Goal: Task Accomplishment & Management: Manage account settings

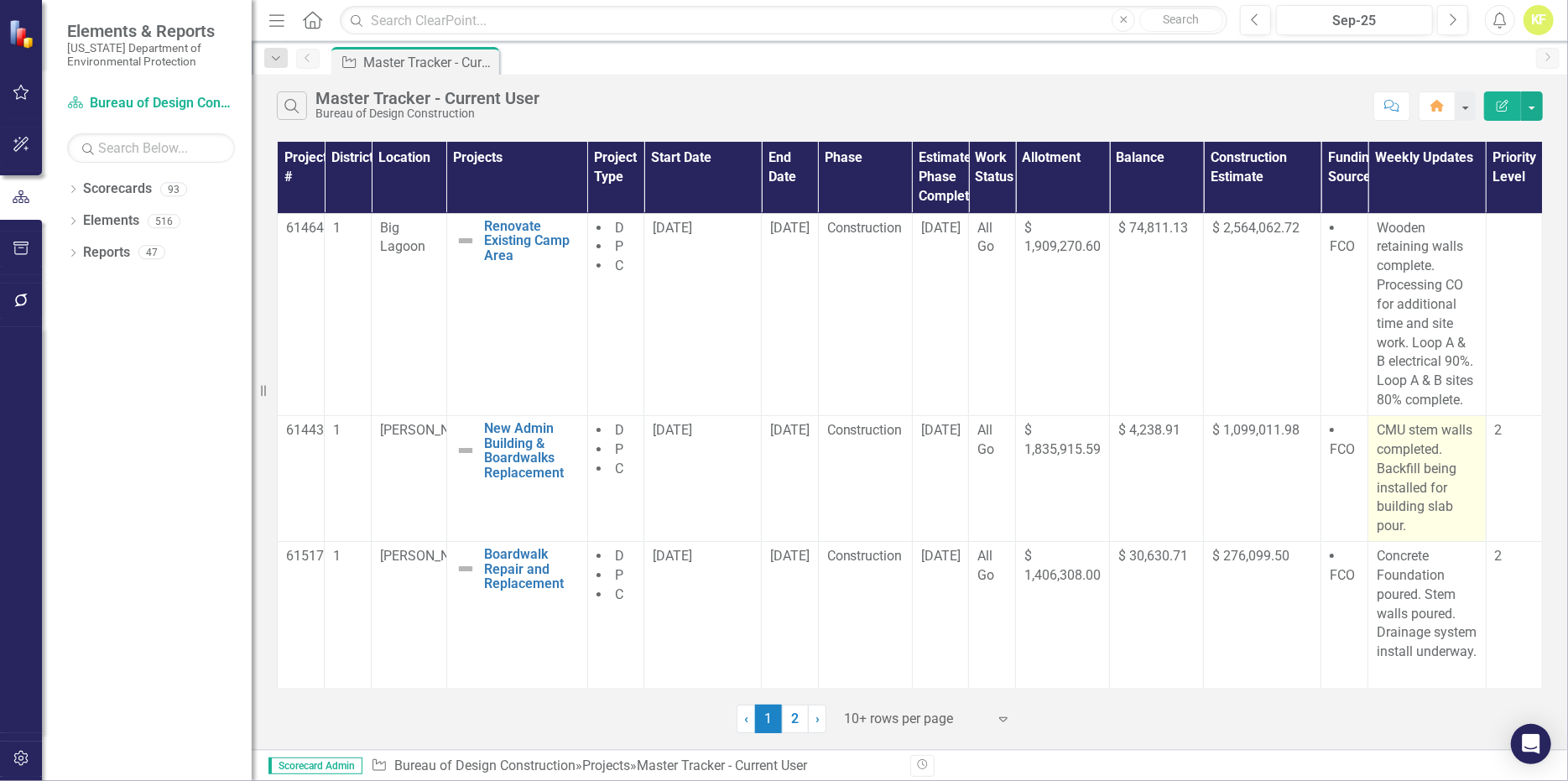
click at [1396, 536] on p "CMU stem walls completed. Backfill being installed for building slab pour." at bounding box center [1427, 478] width 100 height 115
click at [1400, 535] on p "CMU stem walls completed. Backfill being installed for building slab pour." at bounding box center [1427, 478] width 100 height 115
click at [1401, 535] on p "CMU stem walls completed. Backfill being installed for building slab pour." at bounding box center [1427, 478] width 100 height 115
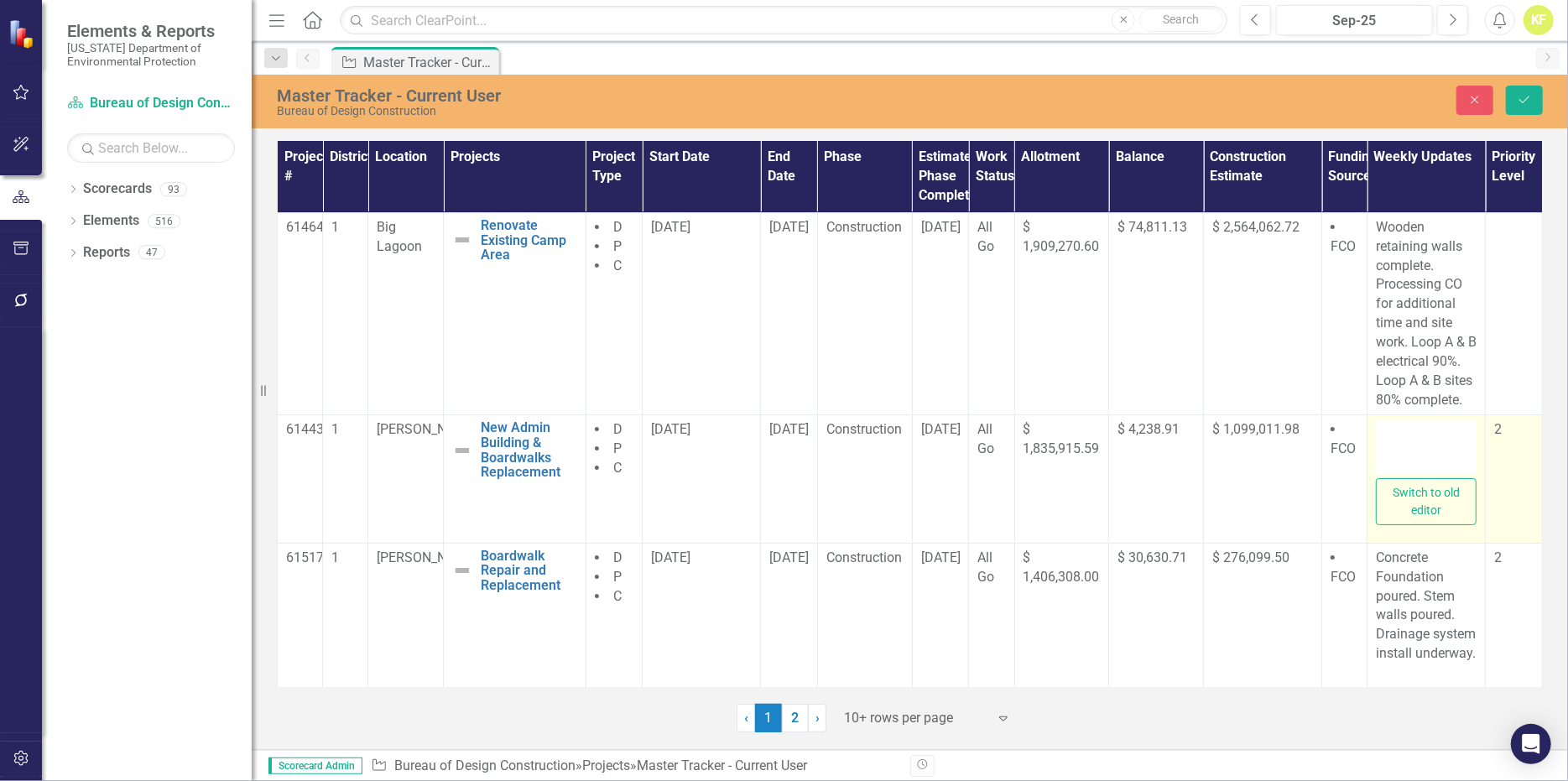
type textarea "<p>CMU stem walls completed. Backfill being installed for building slab pour.</…"
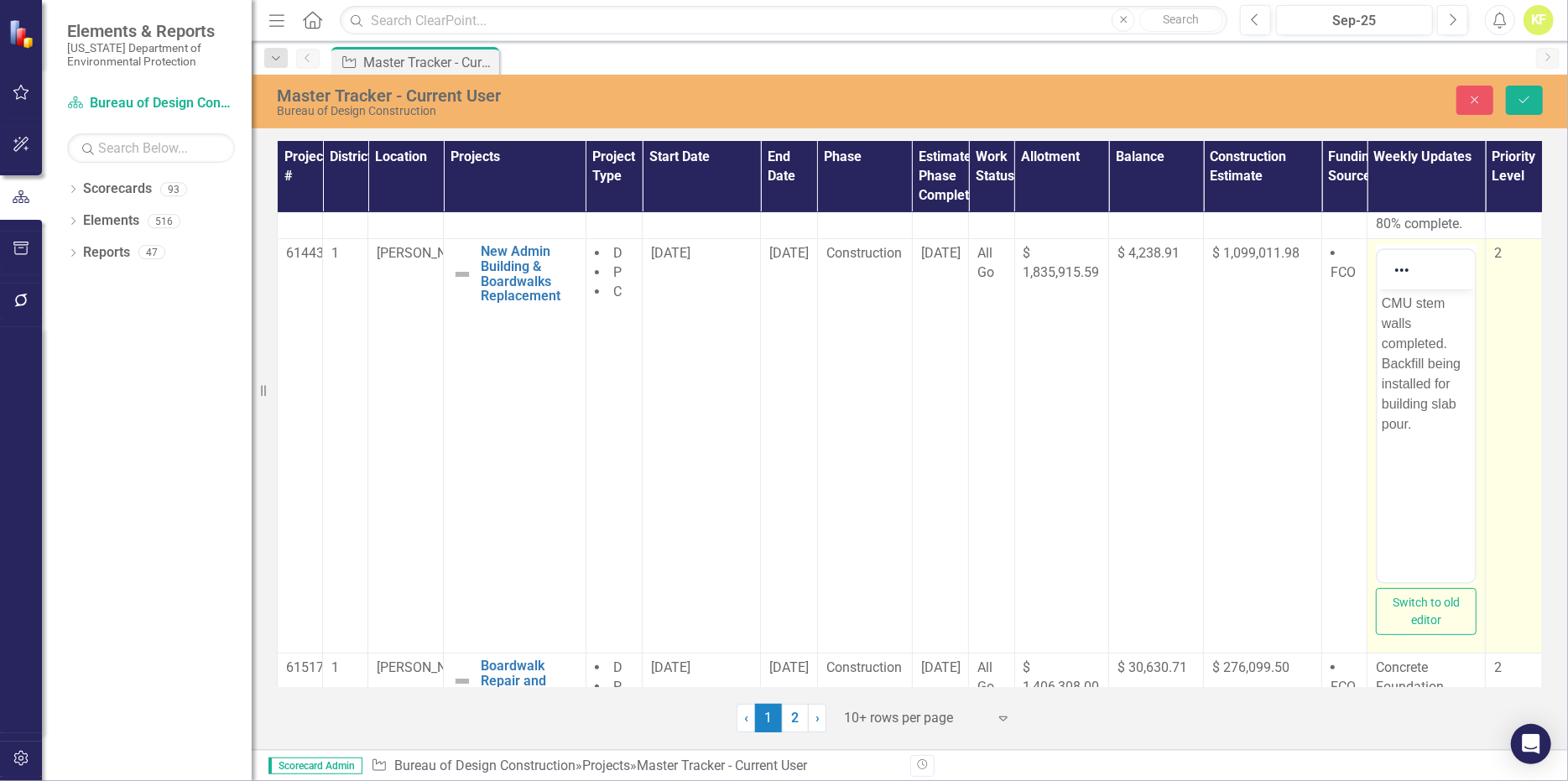
scroll to position [252, 0]
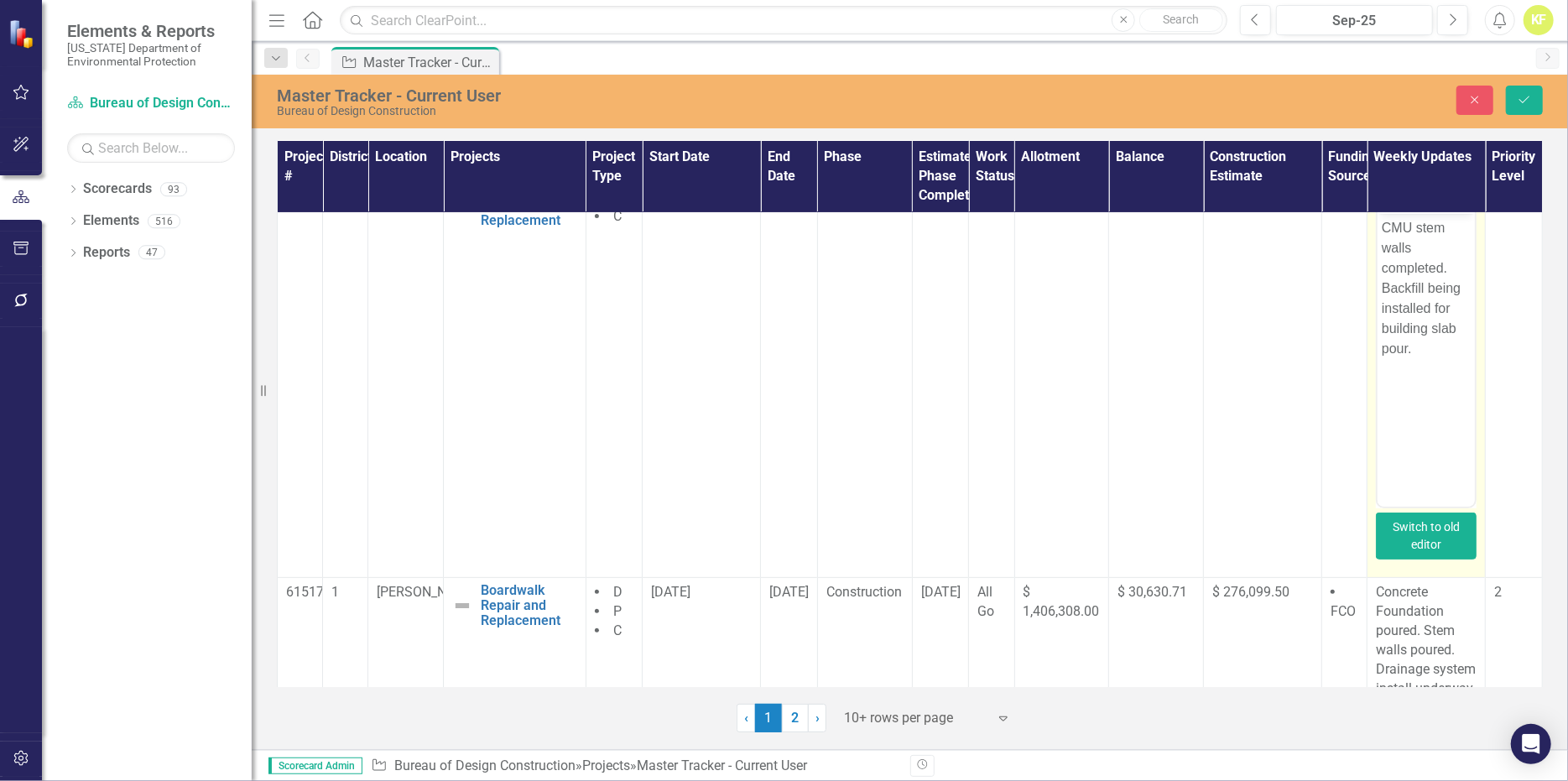
click at [1433, 556] on button "Switch to old editor" at bounding box center [1426, 536] width 101 height 47
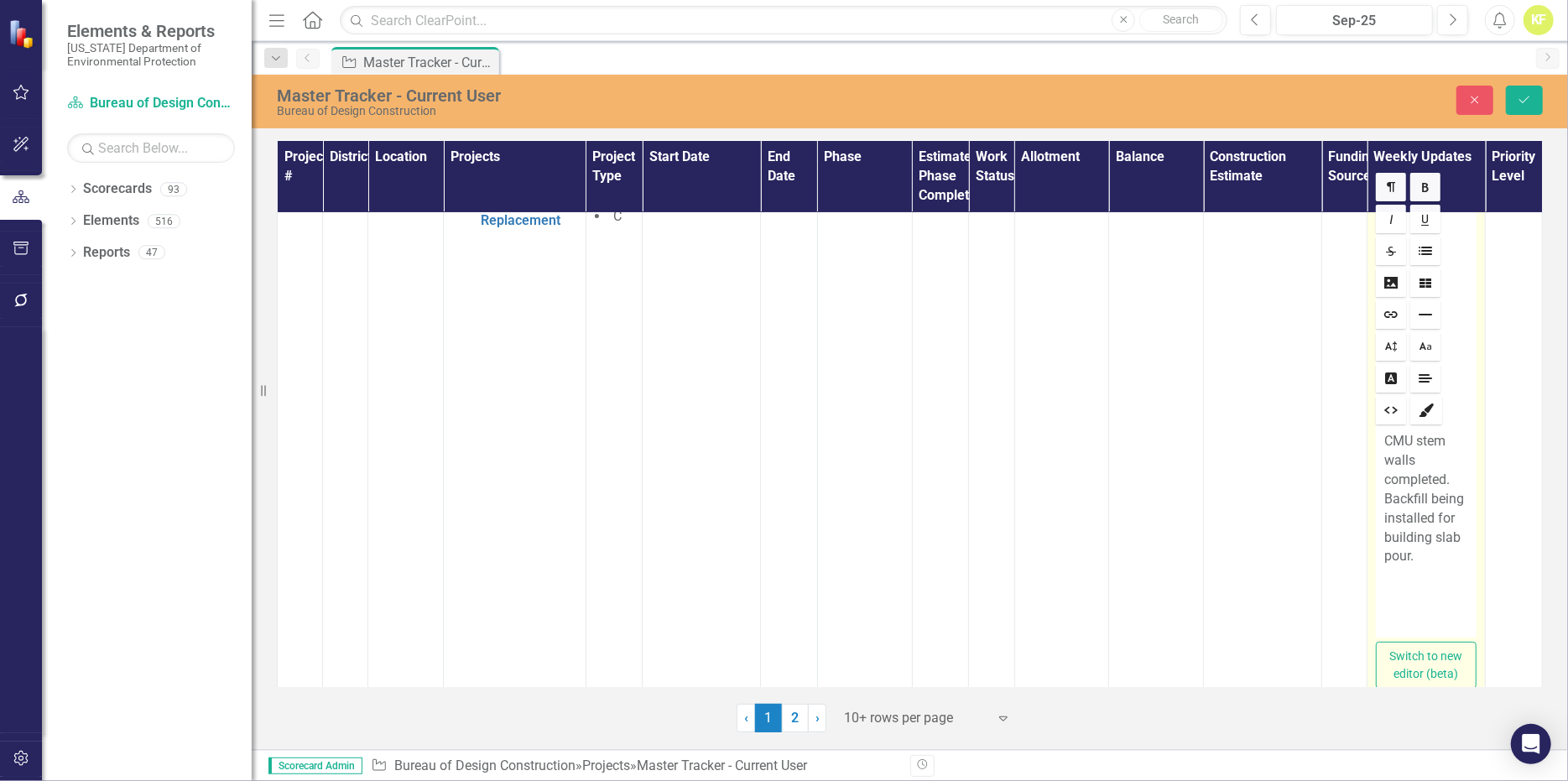
scroll to position [333, 0]
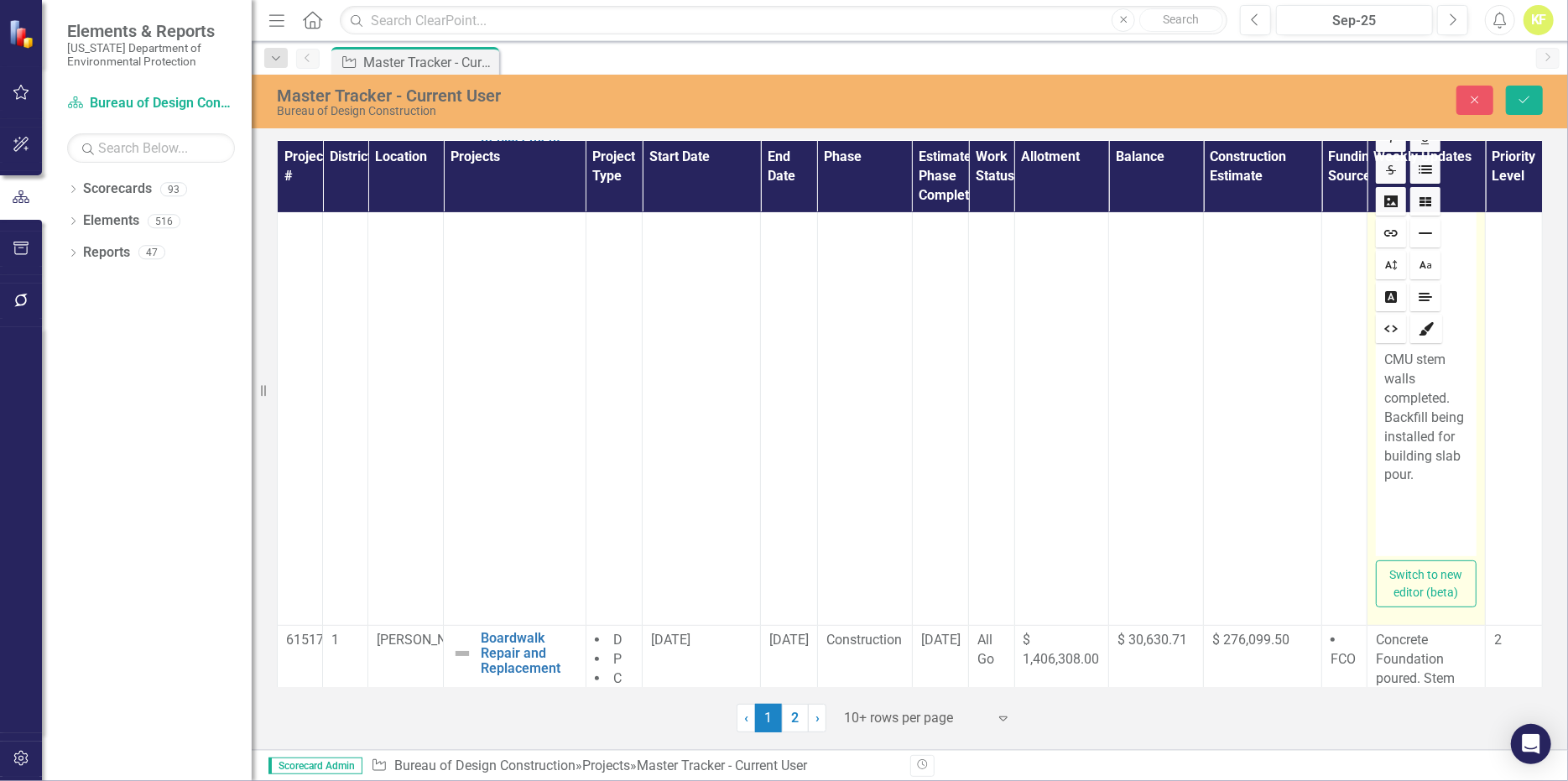
click at [1408, 474] on p "CMU stem walls completed. Backfill being installed for building slab pour." at bounding box center [1426, 418] width 84 height 135
click at [1520, 105] on icon "Save" at bounding box center [1524, 99] width 15 height 12
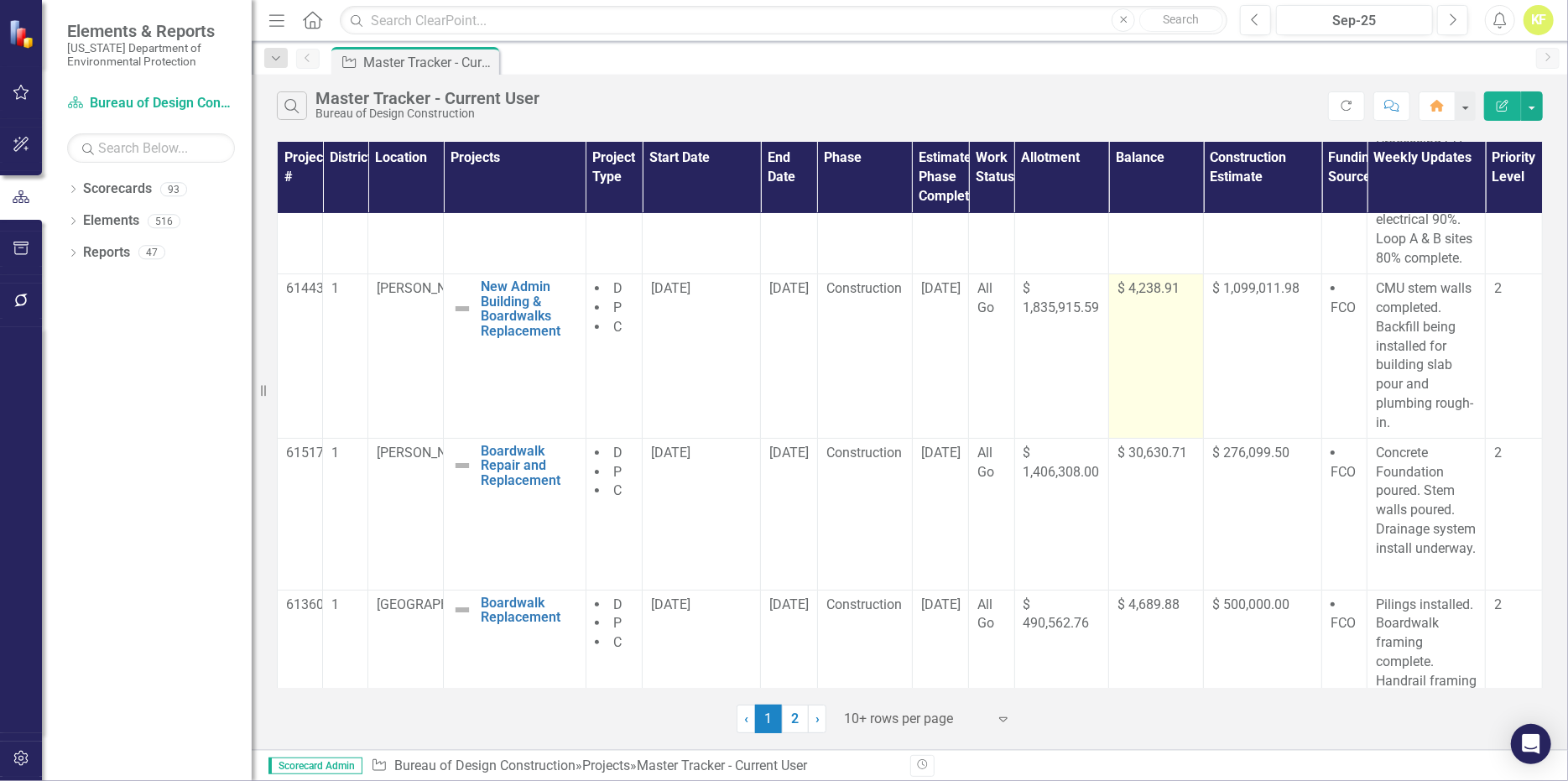
scroll to position [167, 0]
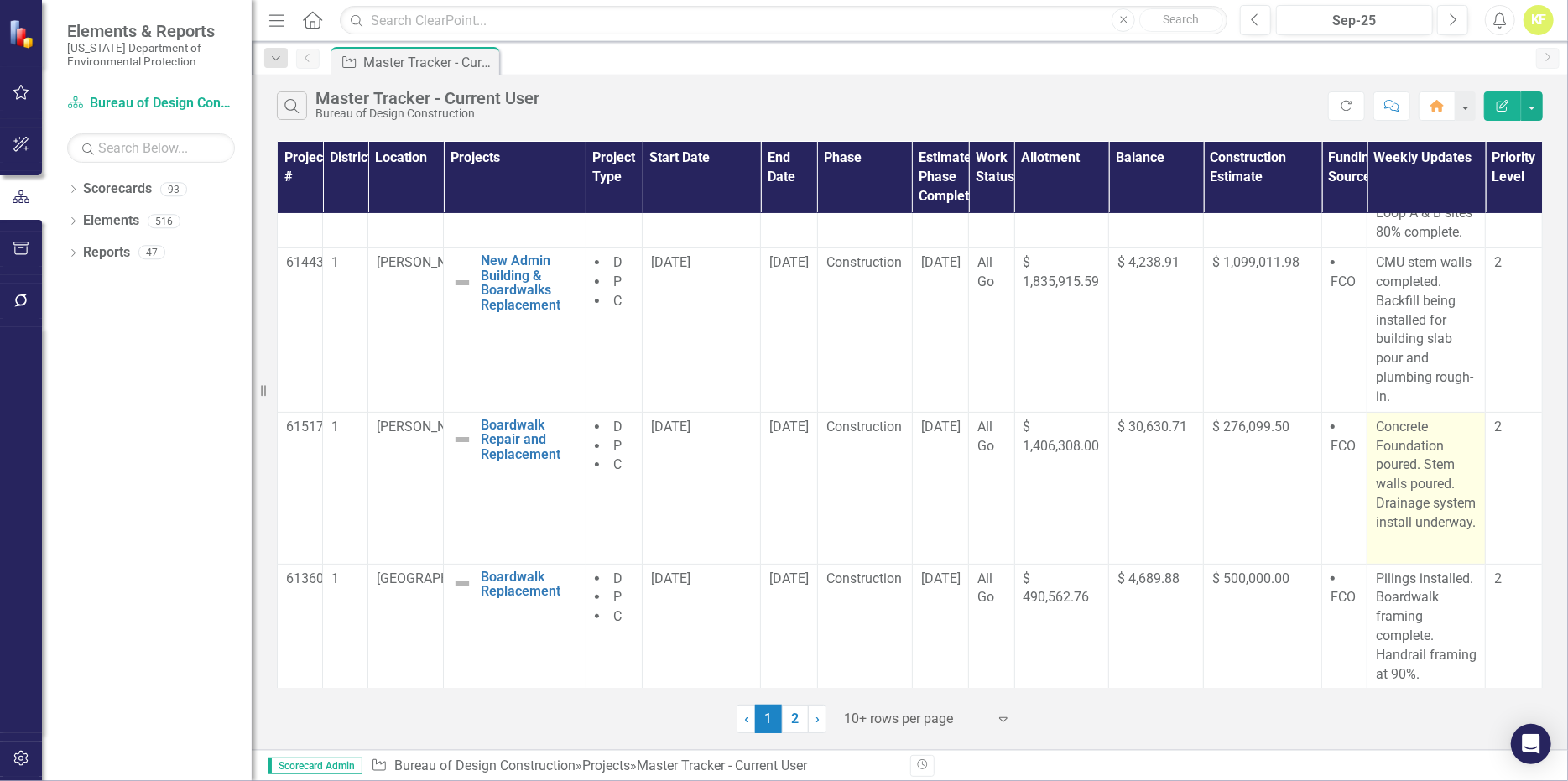
click at [1434, 536] on p "Concrete Foundation poured. Stem walls poured. Drainage system install underway." at bounding box center [1426, 476] width 101 height 118
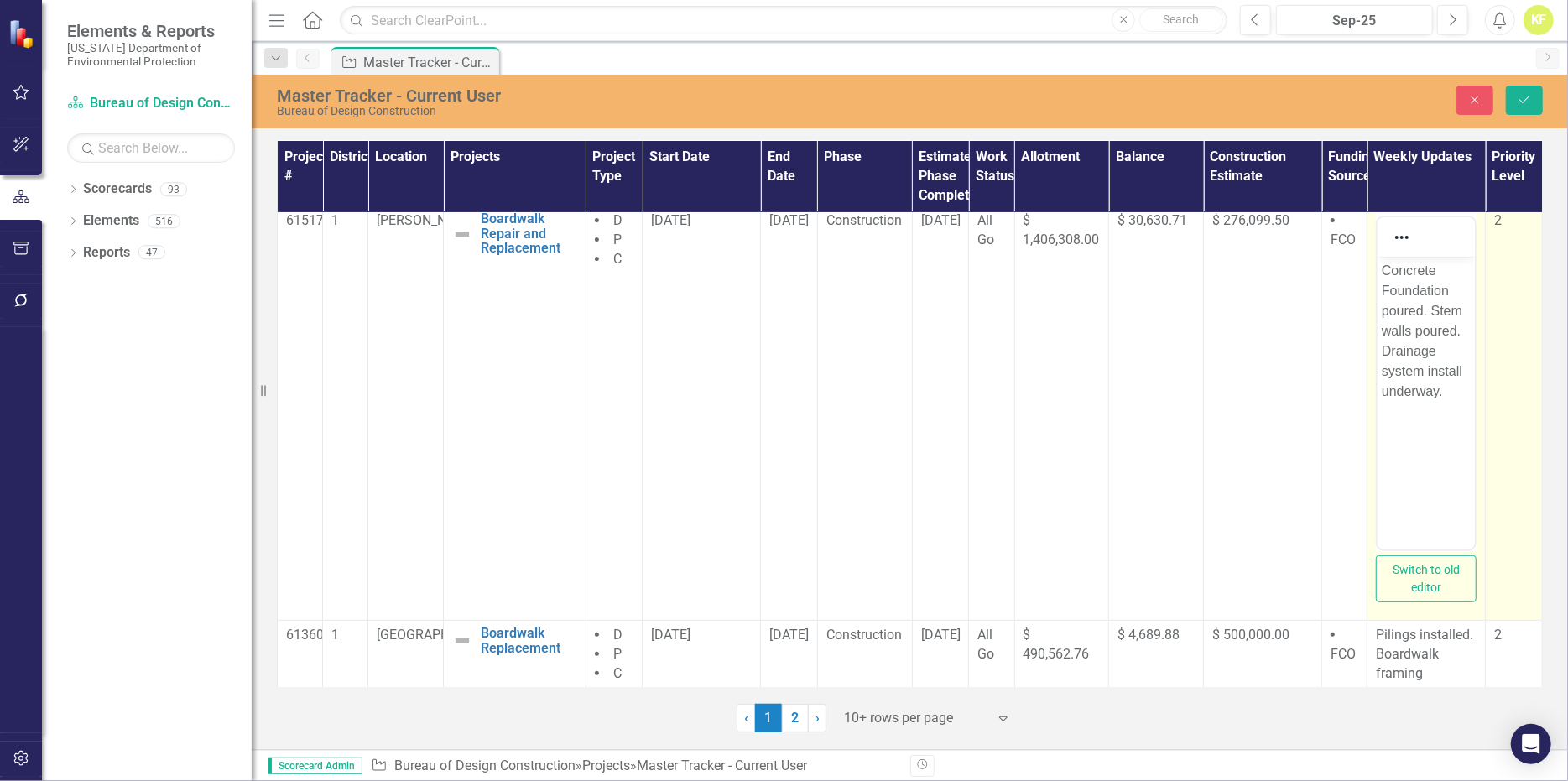
scroll to position [503, 0]
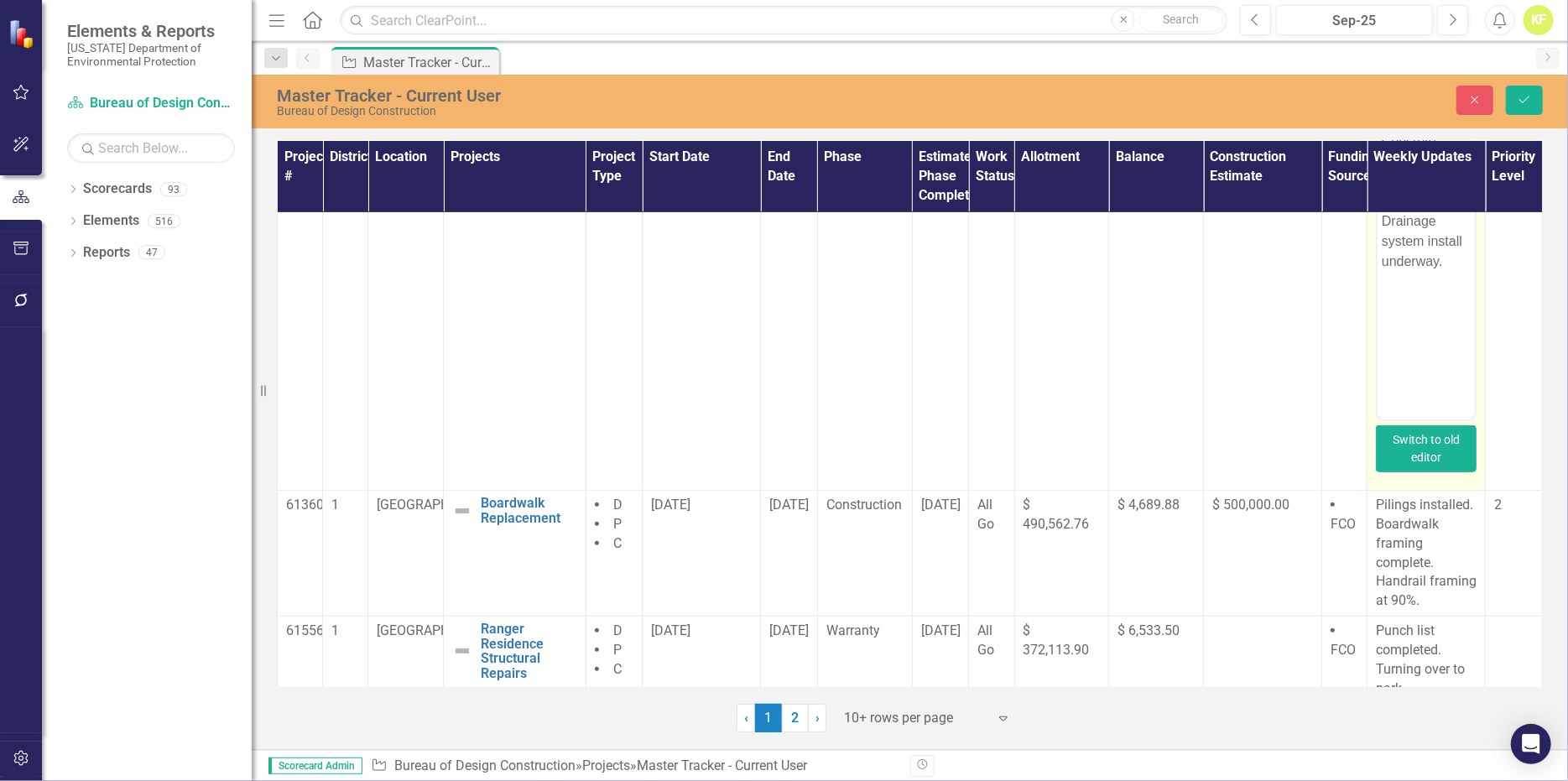
click at [1421, 466] on button "Switch to old editor" at bounding box center [1426, 449] width 101 height 47
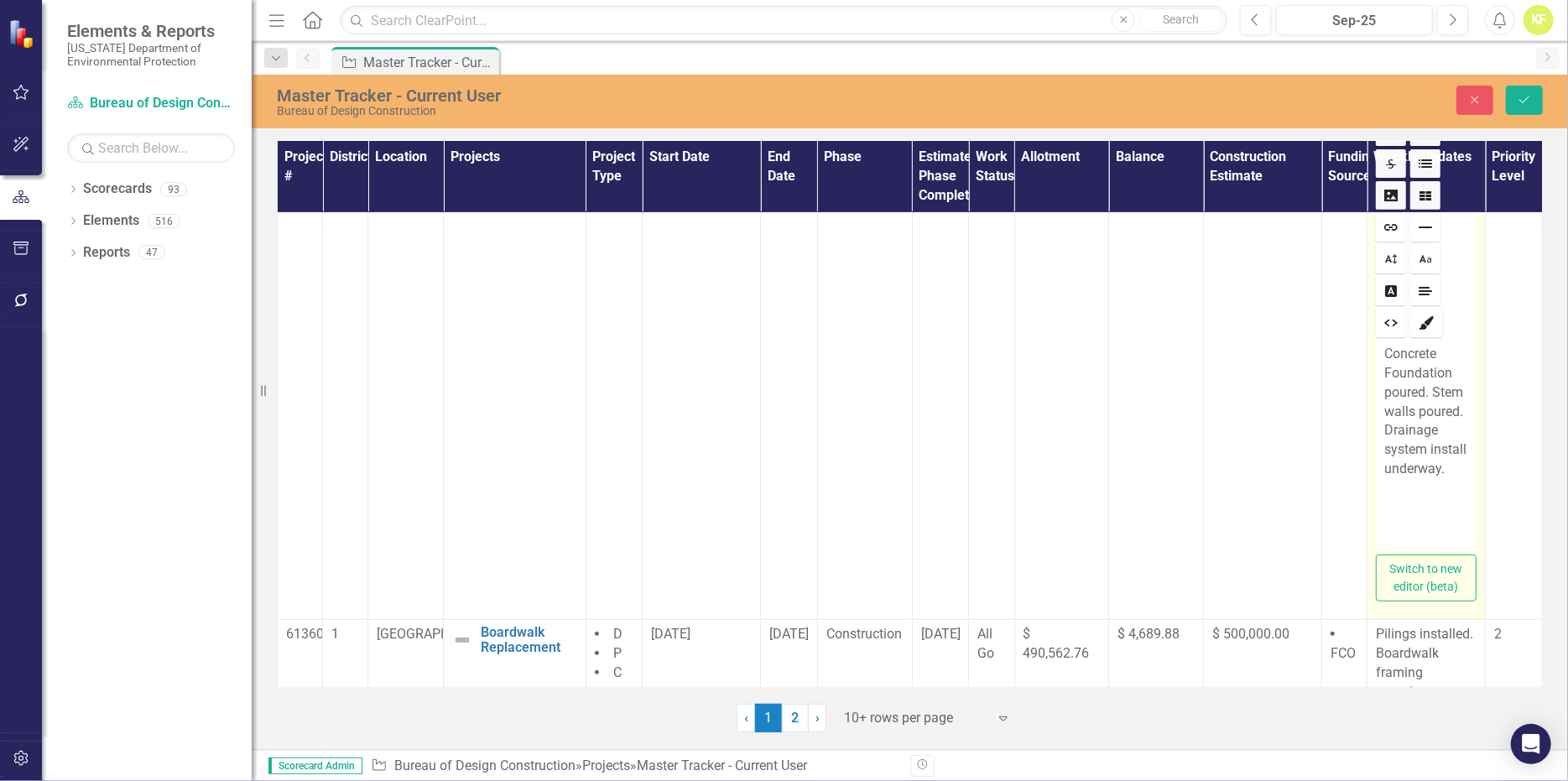
click at [1435, 468] on p "Concrete Foundation poured. Stem walls poured. Drainage system install underway." at bounding box center [1426, 412] width 84 height 135
click at [1522, 115] on button "Save" at bounding box center [1524, 100] width 37 height 29
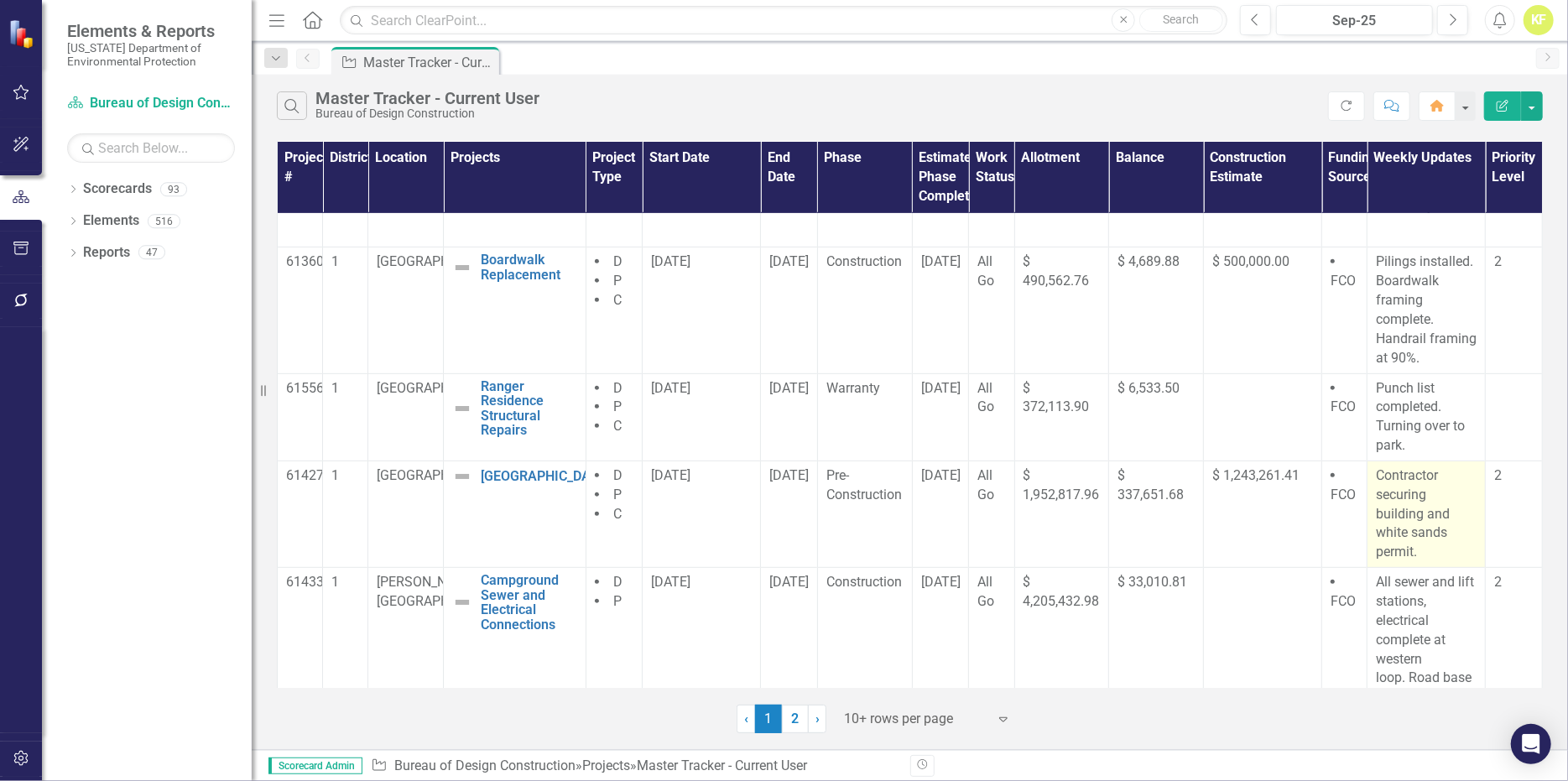
click at [1396, 526] on p "Contractor securing building and white sands permit." at bounding box center [1426, 514] width 101 height 95
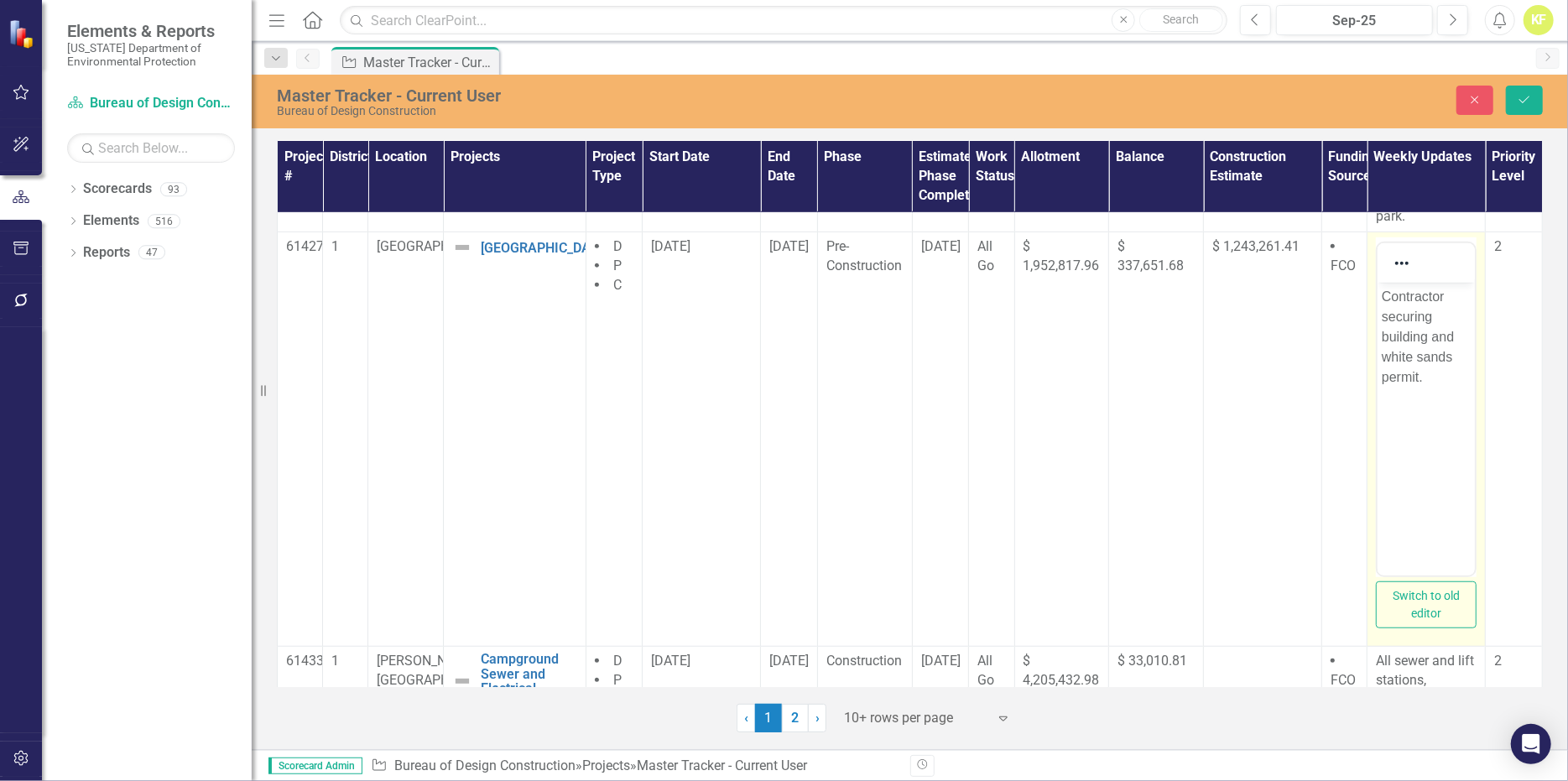
scroll to position [755, 0]
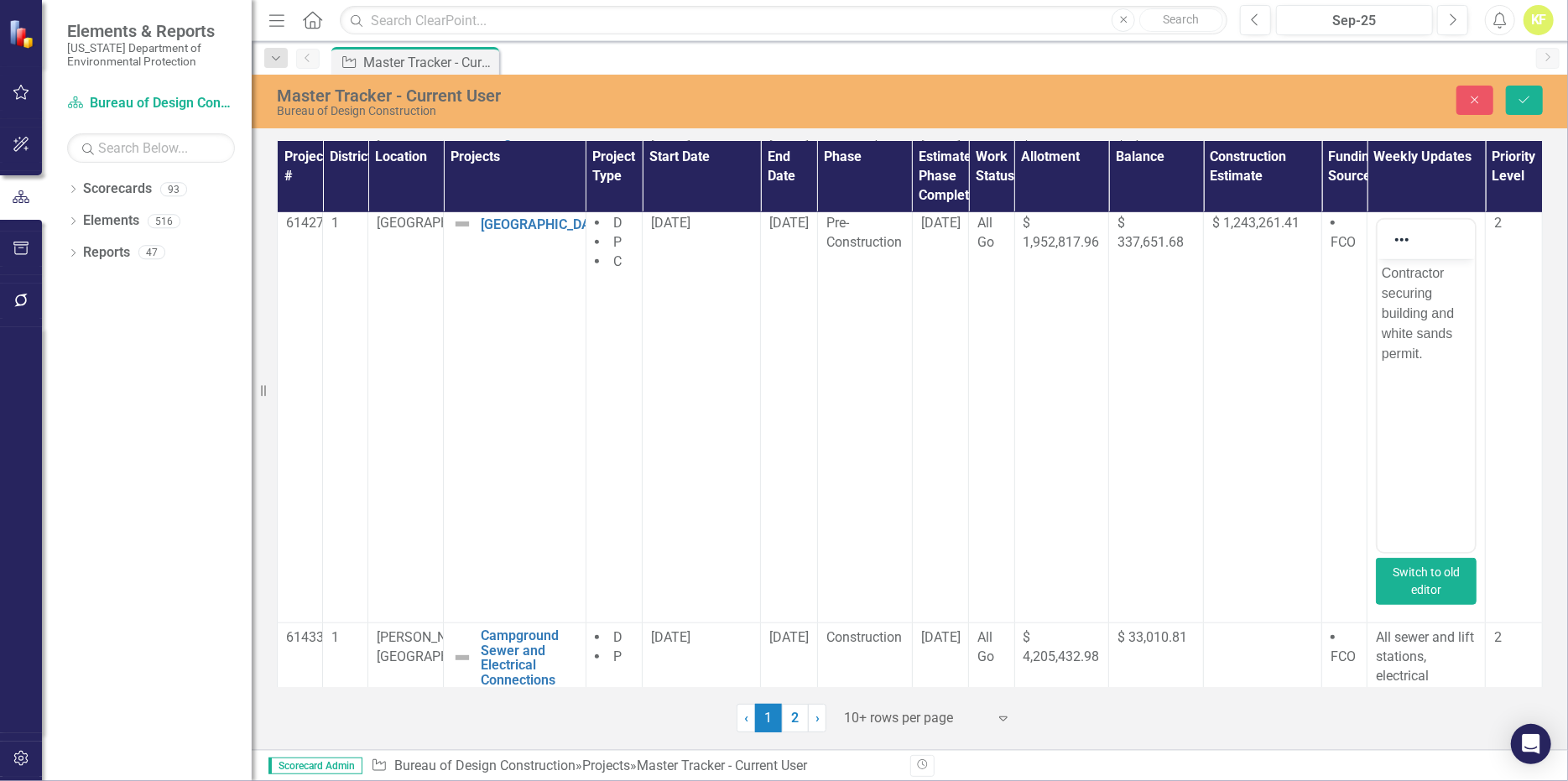
click at [1428, 593] on button "Switch to old editor" at bounding box center [1426, 581] width 101 height 47
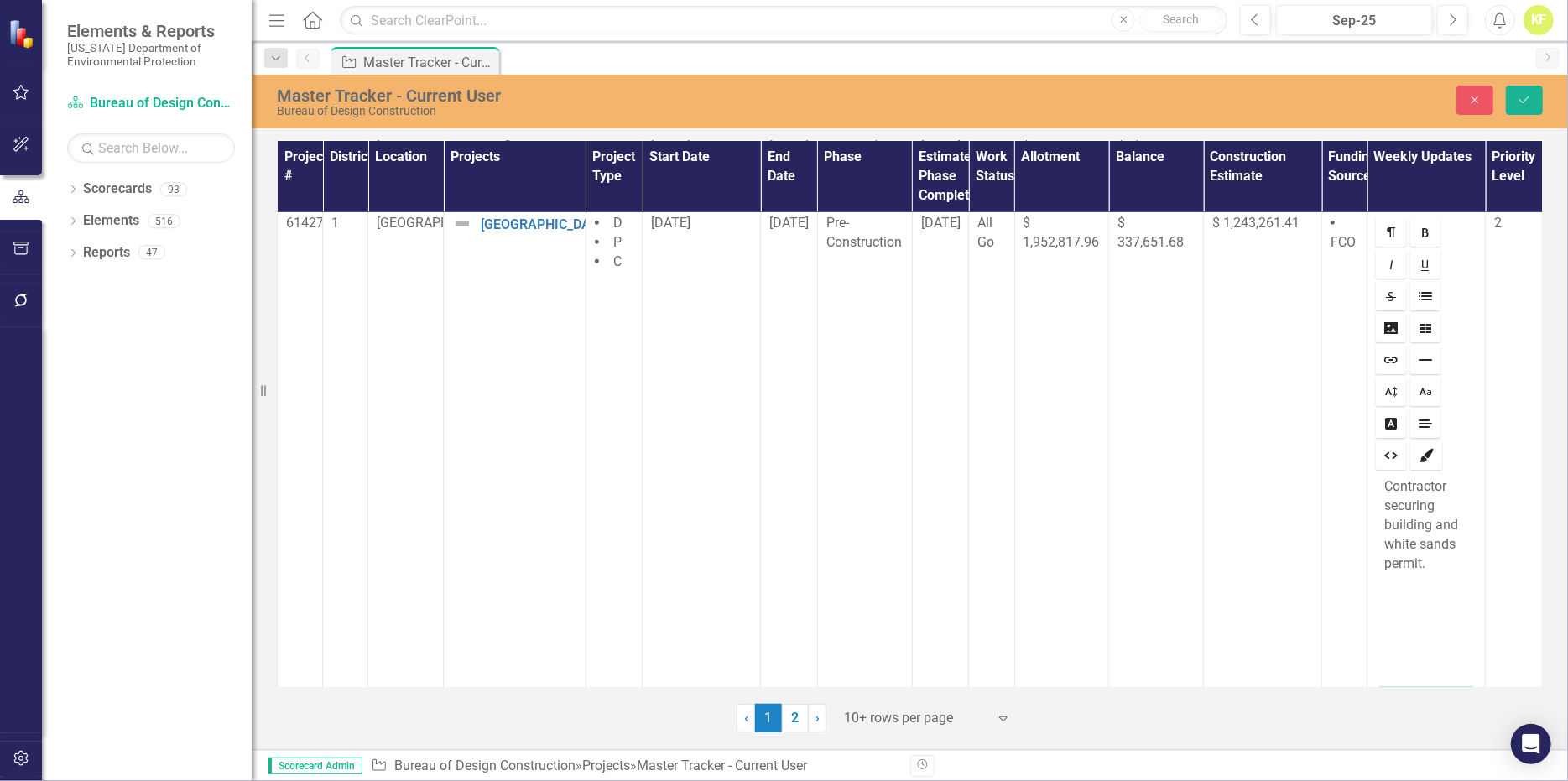
click at [1418, 559] on p "Contractor securing building and white sands permit." at bounding box center [1426, 525] width 84 height 95
click at [1523, 104] on icon "Save" at bounding box center [1524, 99] width 15 height 12
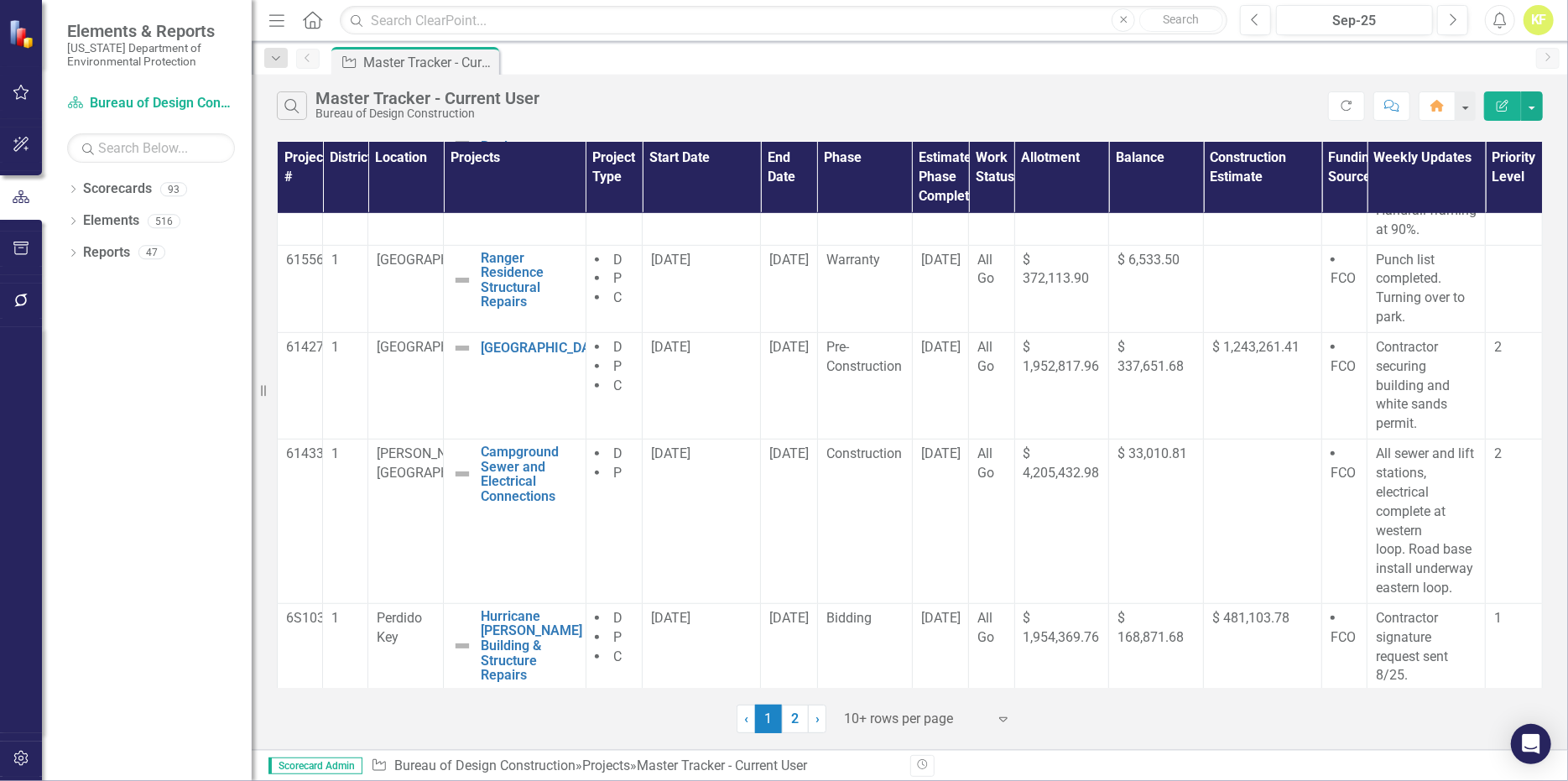
scroll to position [671, 0]
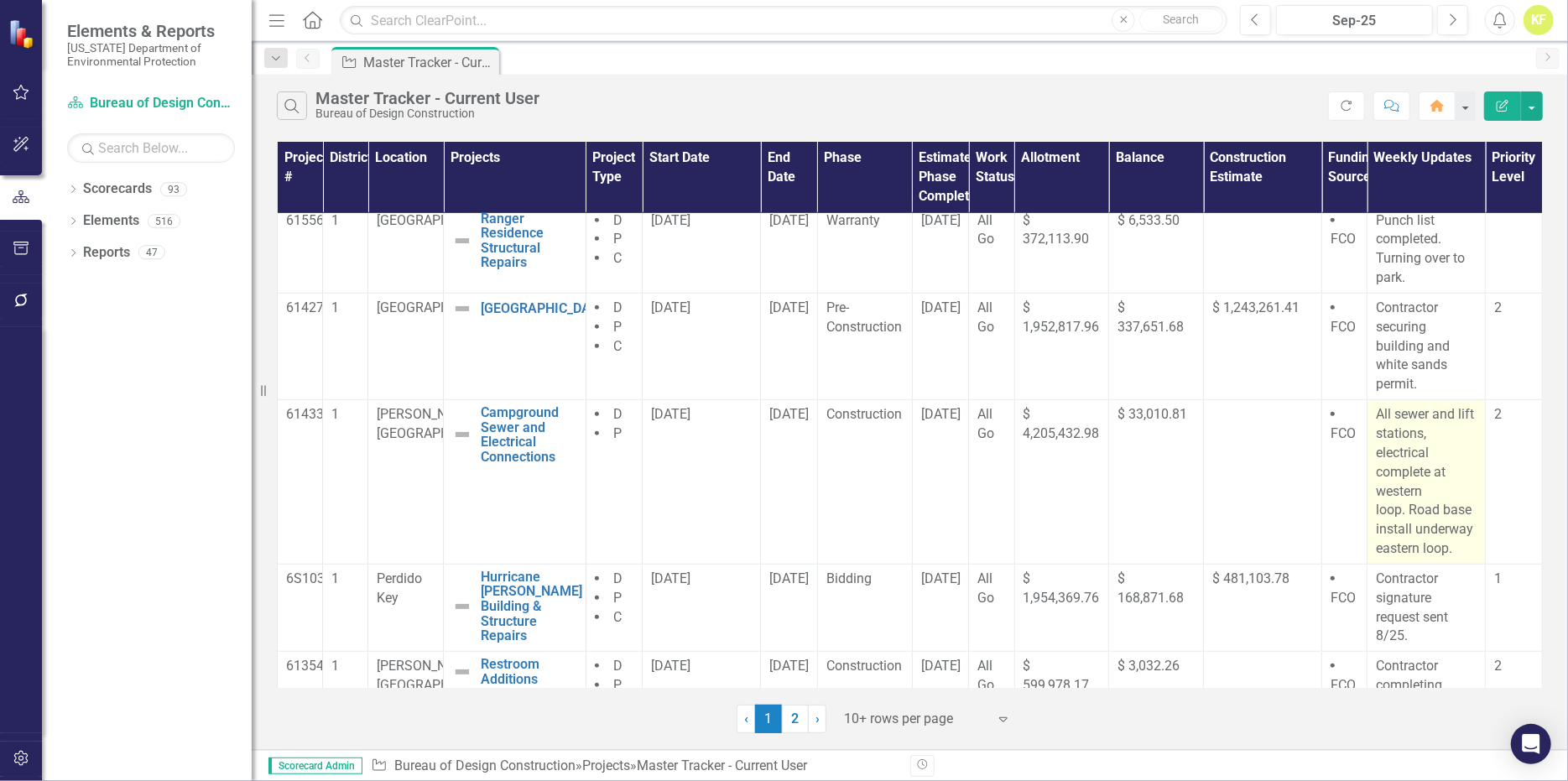
click at [1414, 510] on p "All sewer and lift stations, electrical complete at western loop. Road base ins…" at bounding box center [1426, 481] width 101 height 154
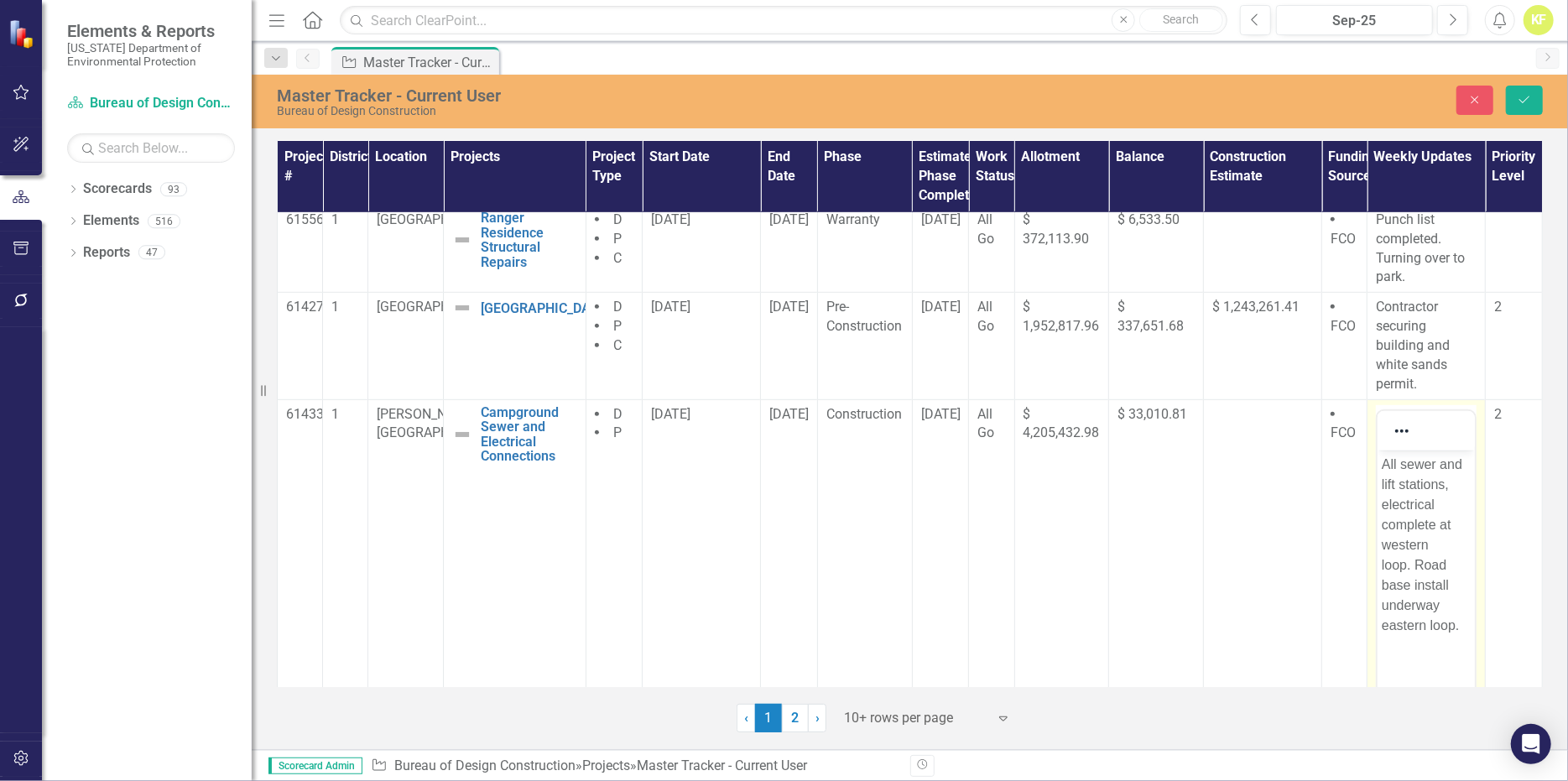
scroll to position [49, 0]
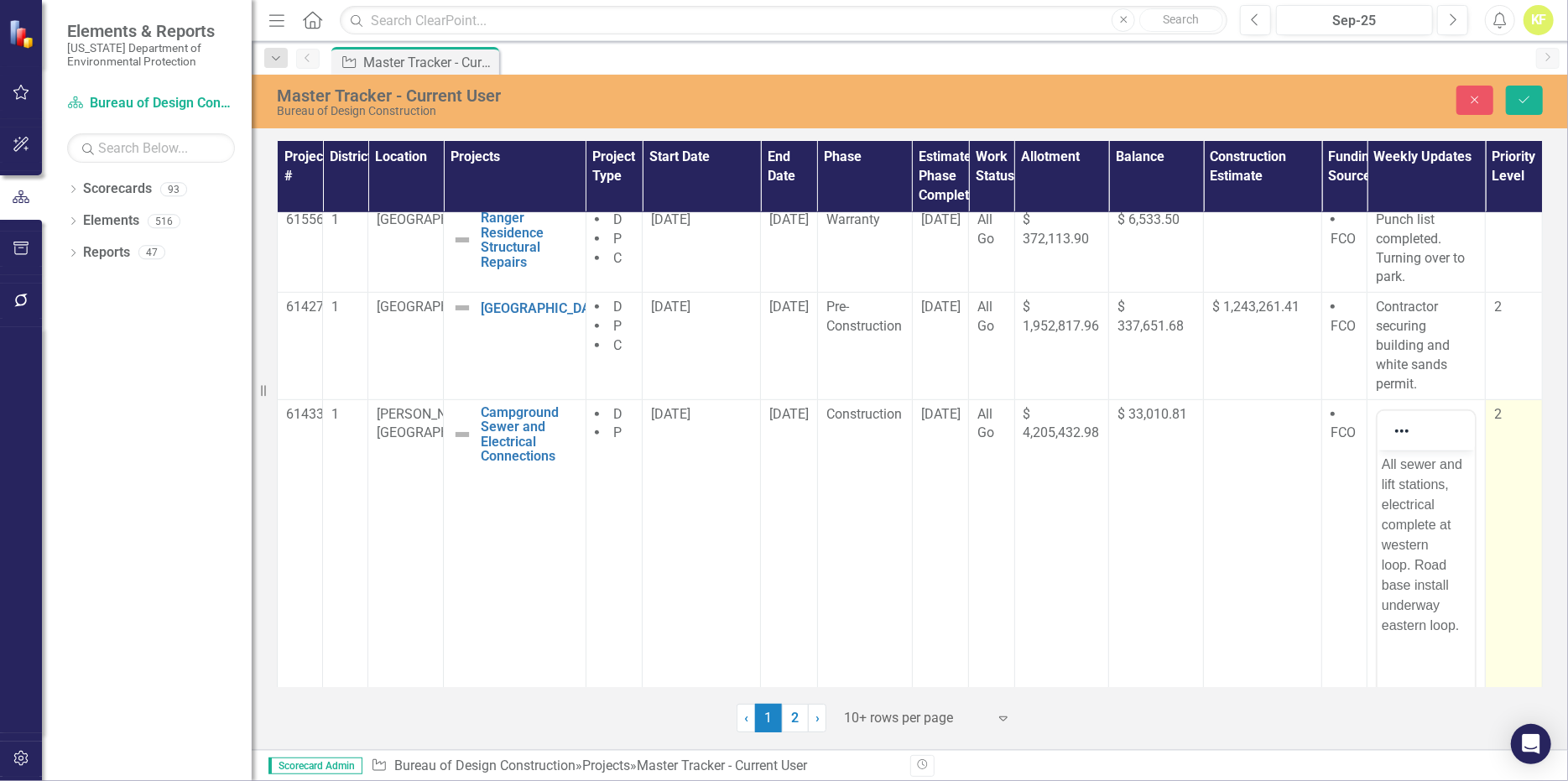
click at [1510, 505] on td "2" at bounding box center [1513, 606] width 57 height 415
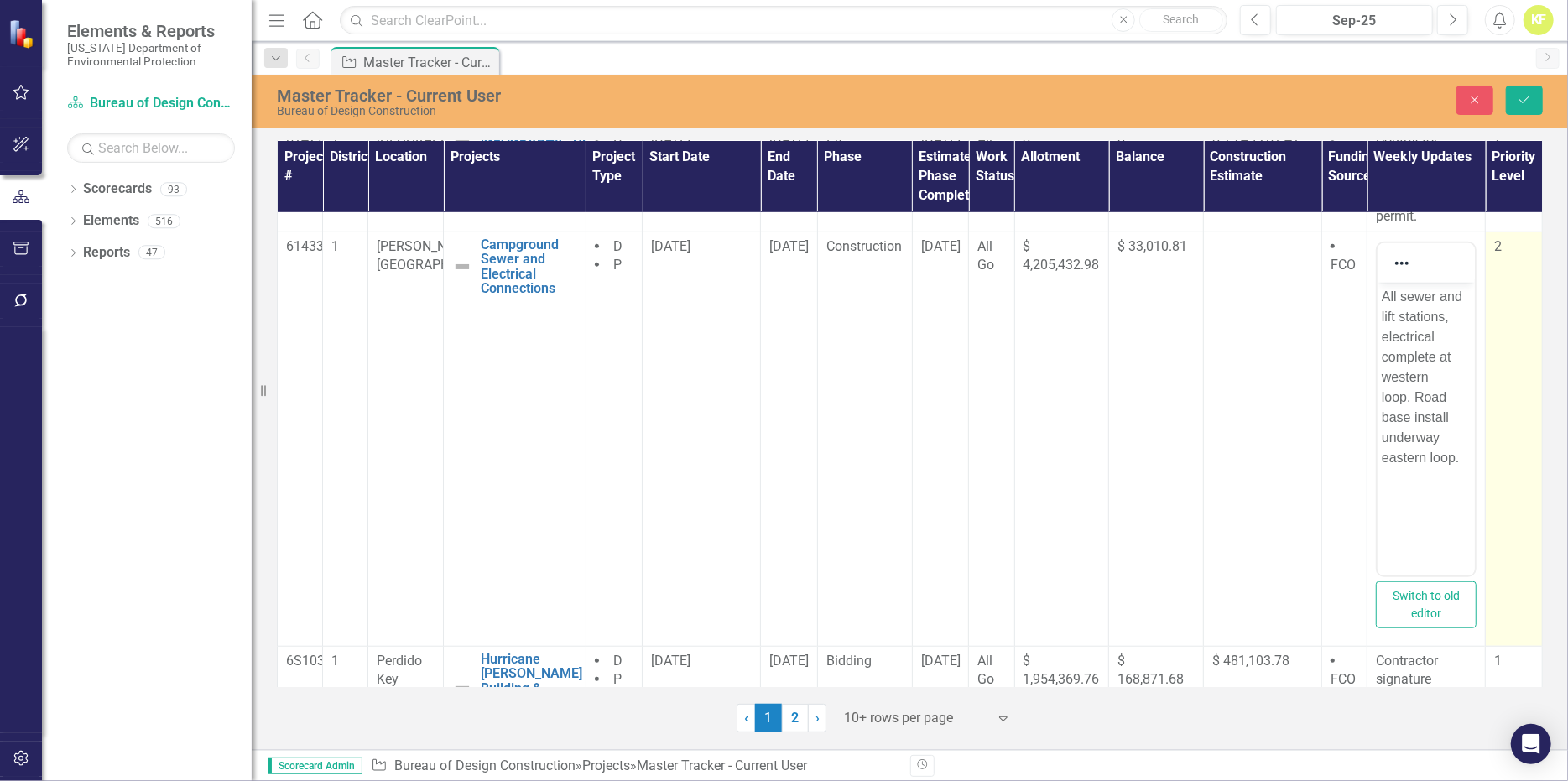
scroll to position [923, 0]
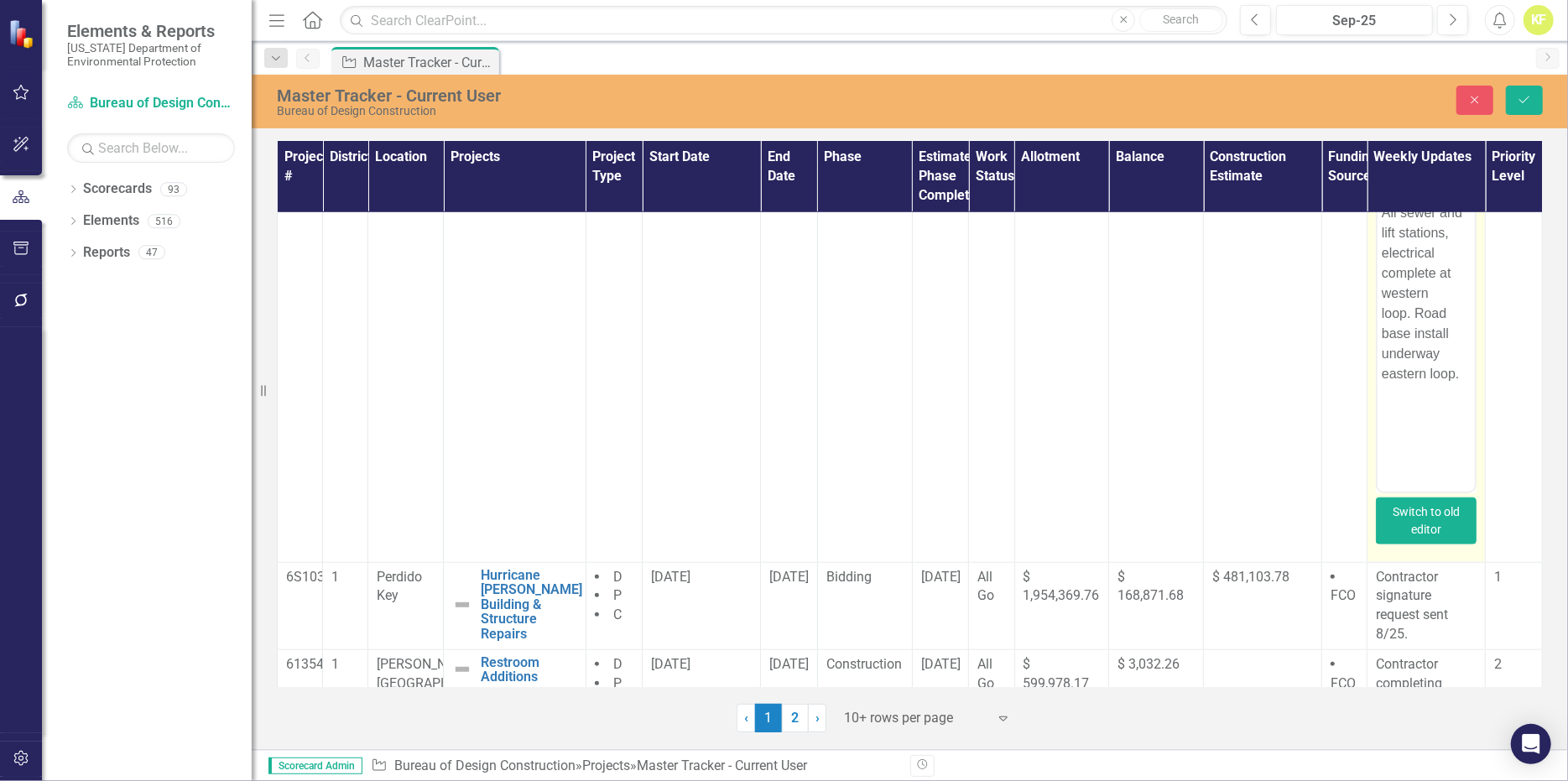
click at [1418, 536] on button "Switch to old editor" at bounding box center [1426, 521] width 101 height 47
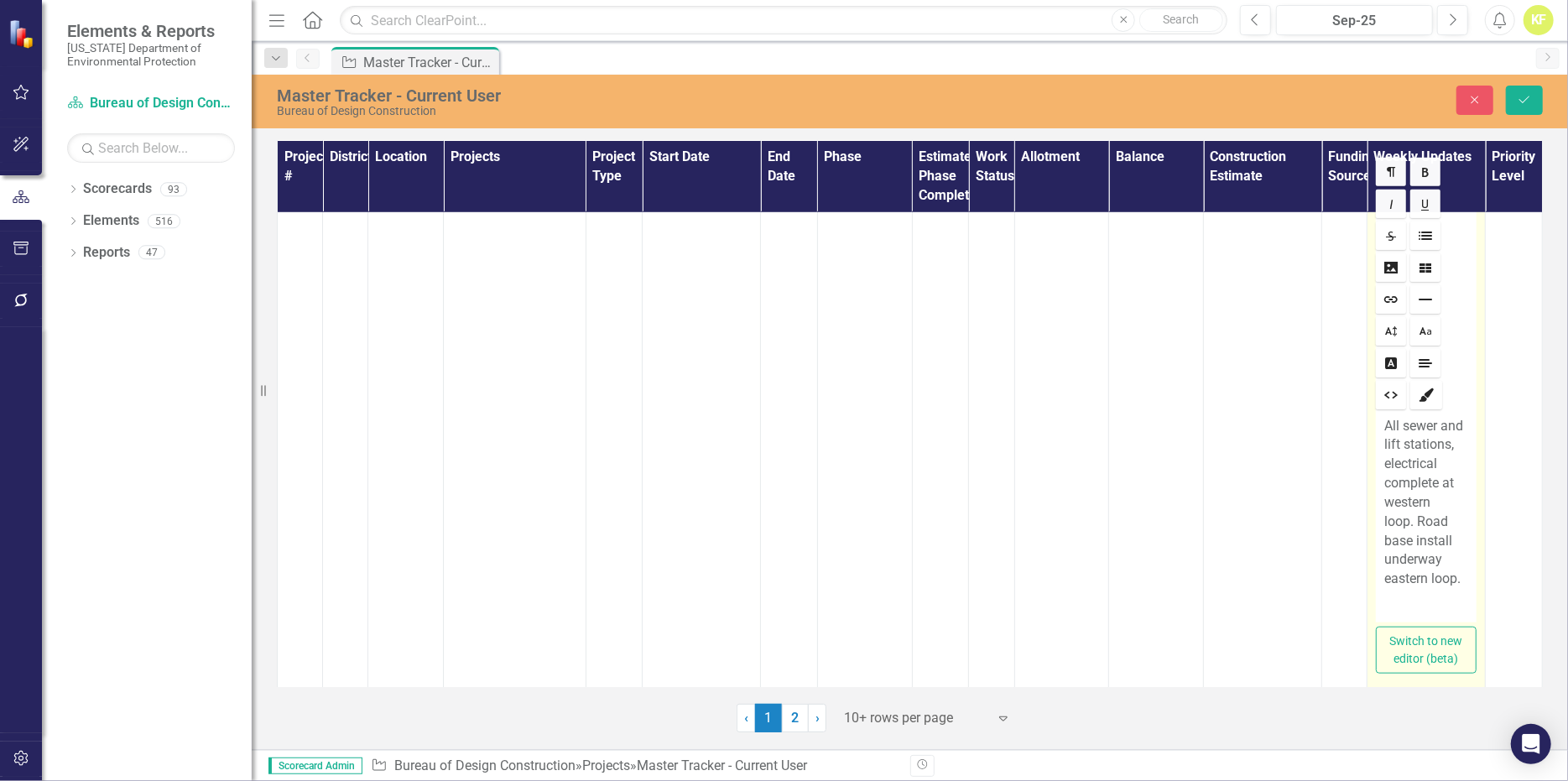
click at [1453, 577] on p "All sewer and lift stations, electrical complete at western loop. Road base ins…" at bounding box center [1426, 503] width 84 height 173
drag, startPoint x: 1402, startPoint y: 521, endPoint x: 1414, endPoint y: 528, distance: 13.9
click at [1402, 522] on p "All sewer and lift stations, electrical complete at western loop. Road base ins…" at bounding box center [1426, 531] width 84 height 230
click at [1446, 444] on p "All sewer and lift stations, electrical Road base install underway eastern loop…" at bounding box center [1426, 512] width 84 height 191
click at [1410, 519] on p "All sewer and lift stations, laterals to all campsites complete. electrical Roa…" at bounding box center [1426, 531] width 84 height 230
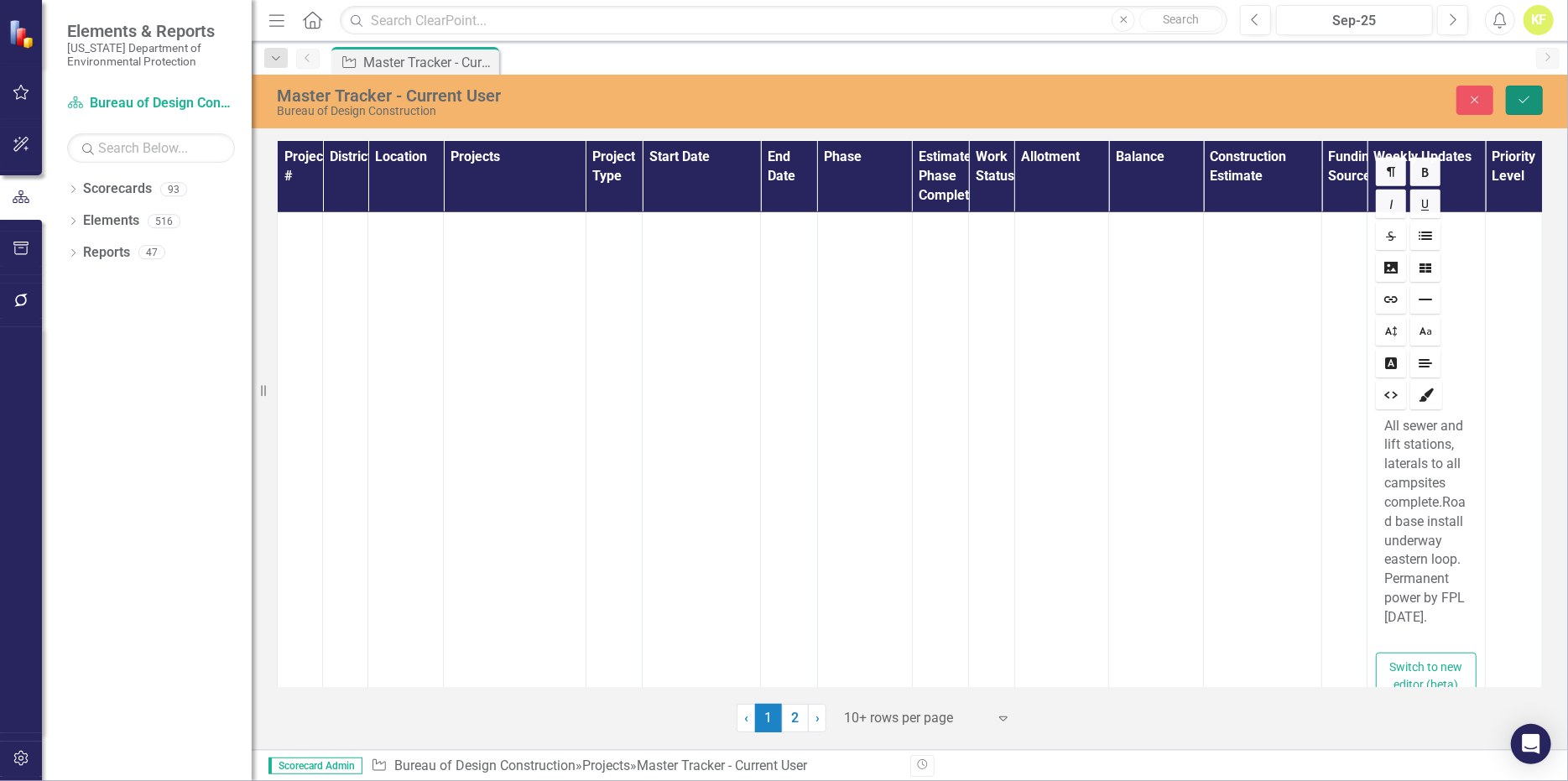
click at [1525, 103] on icon "Save" at bounding box center [1524, 99] width 15 height 12
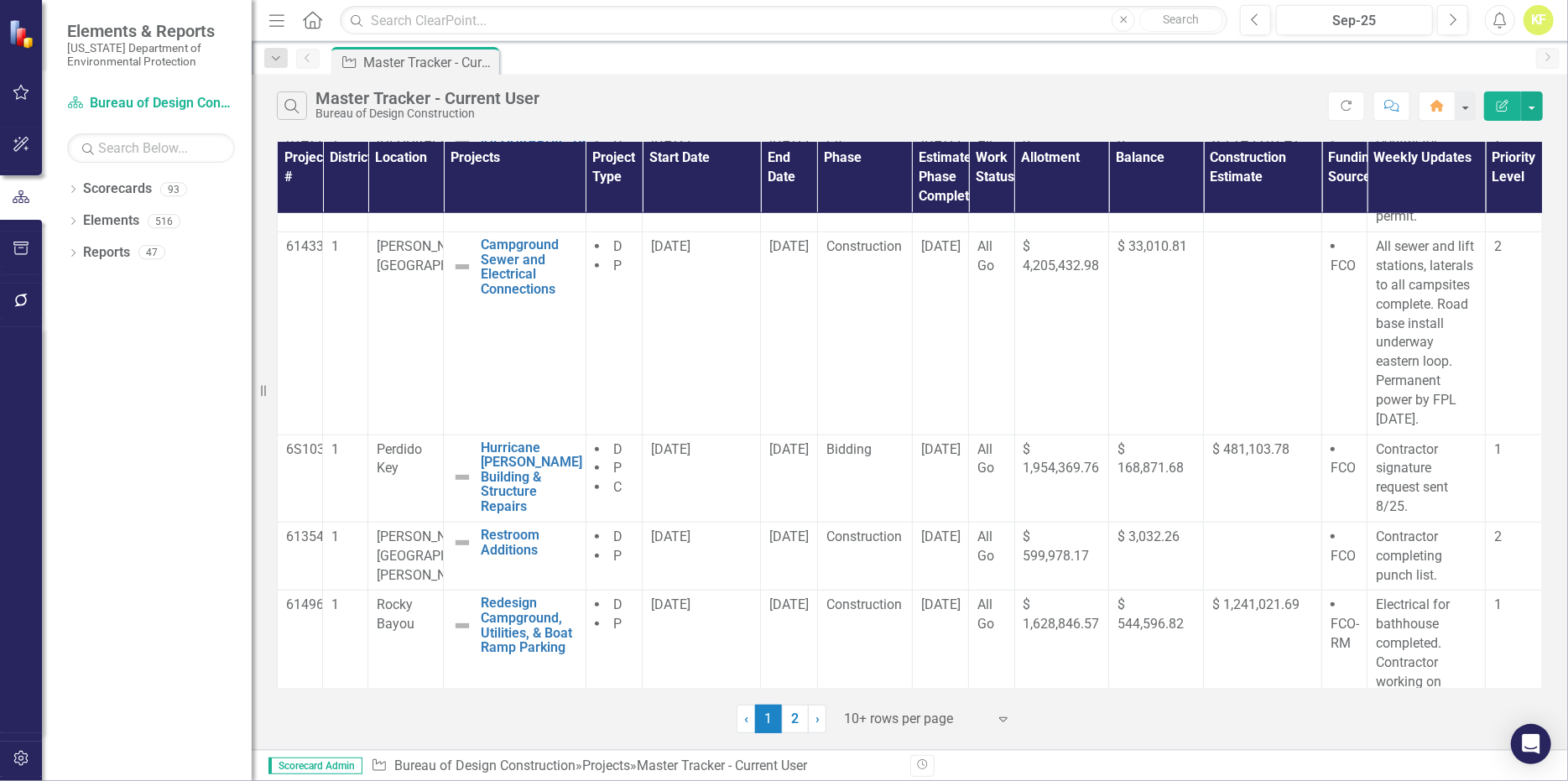
scroll to position [866, 0]
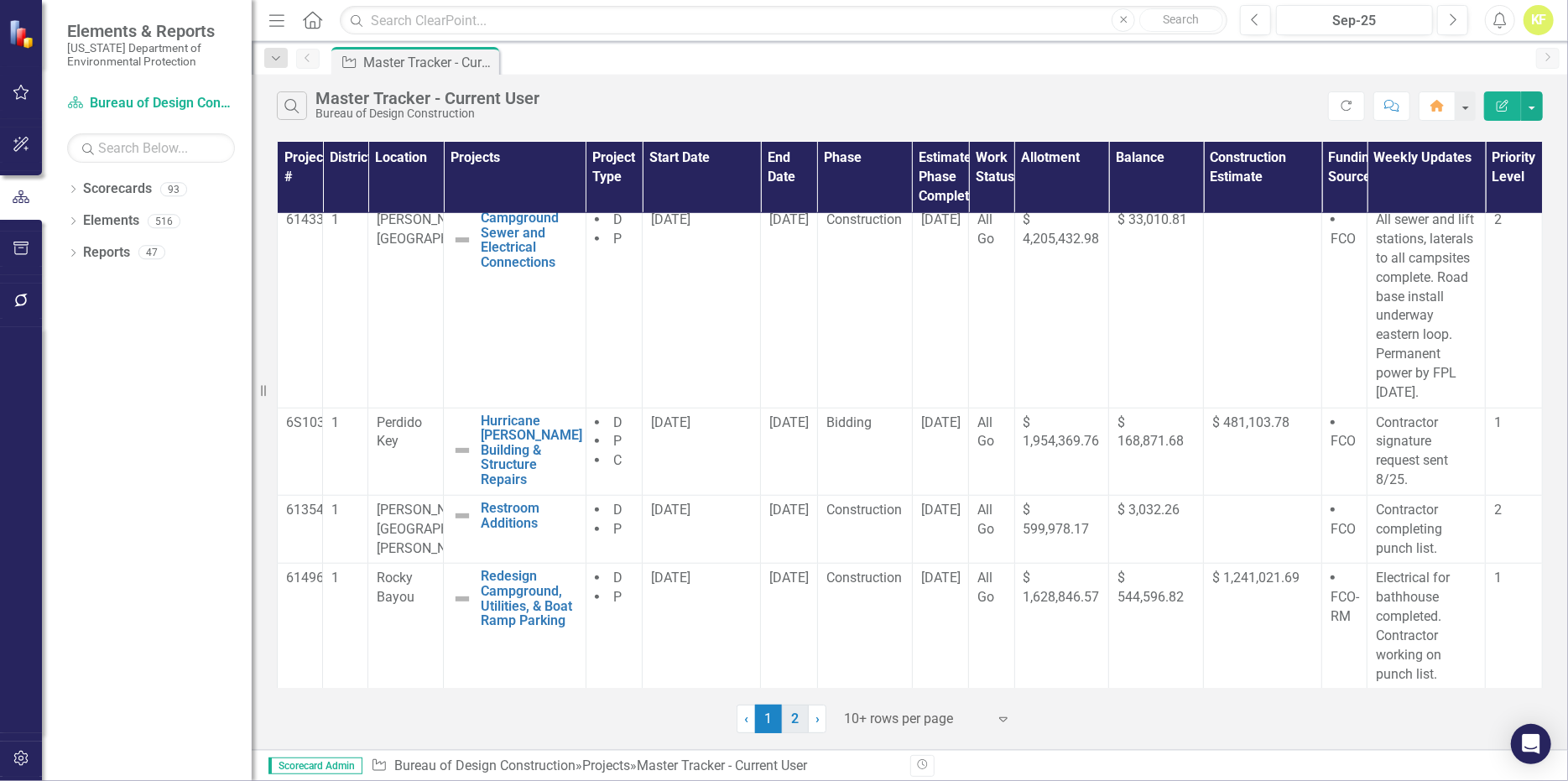
click at [798, 733] on link "2" at bounding box center [796, 718] width 27 height 28
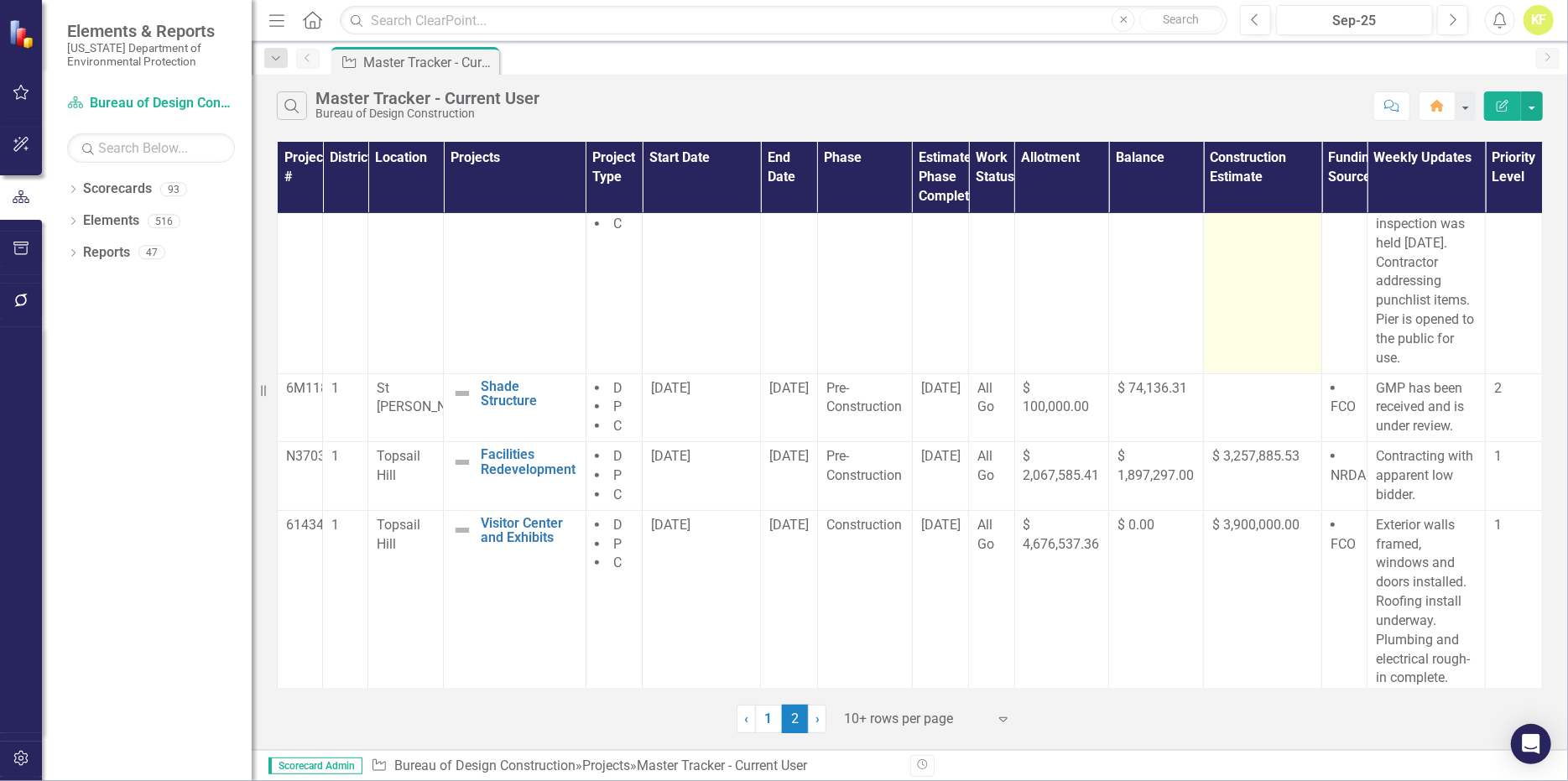
scroll to position [356, 0]
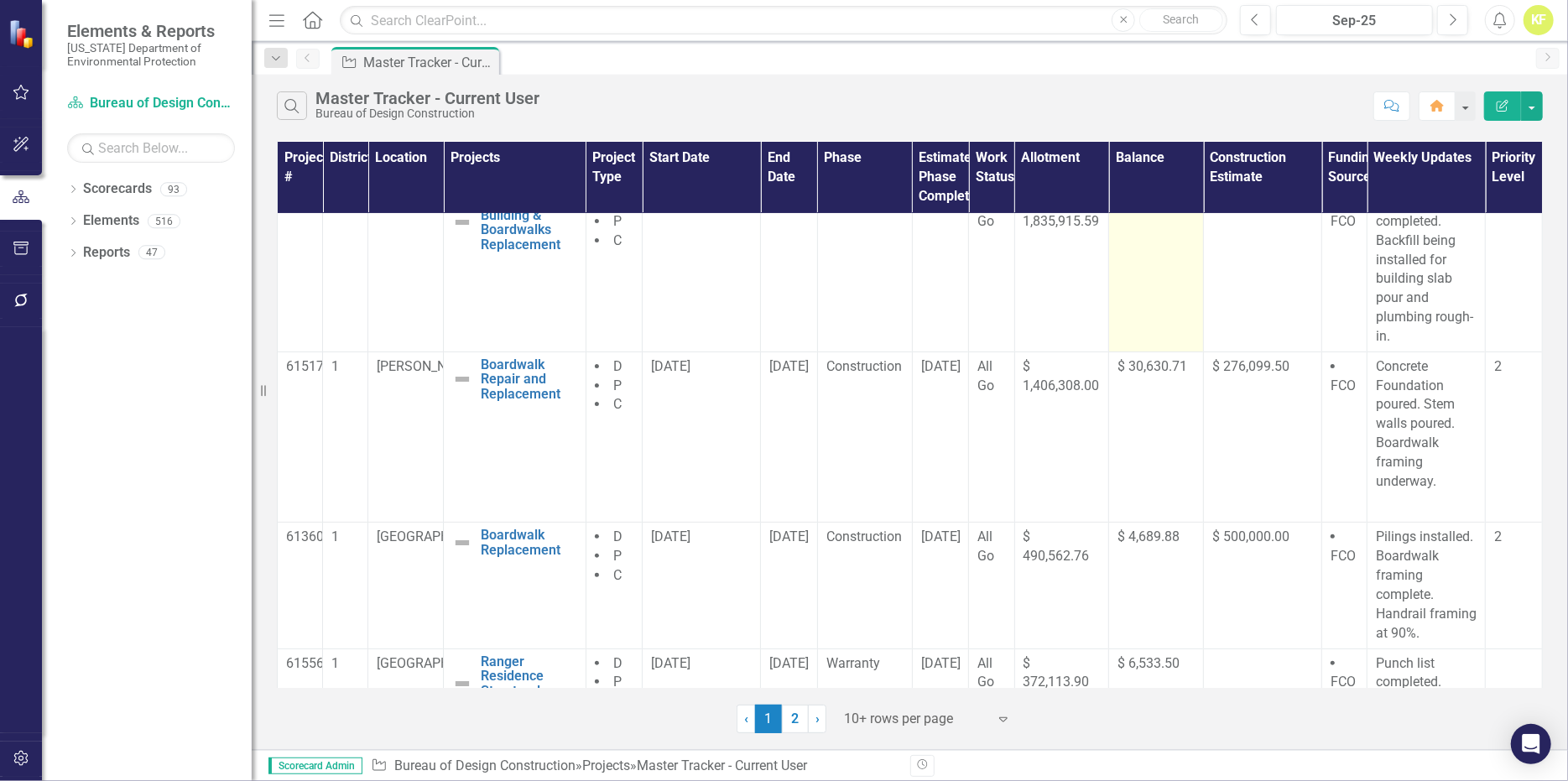
scroll to position [252, 0]
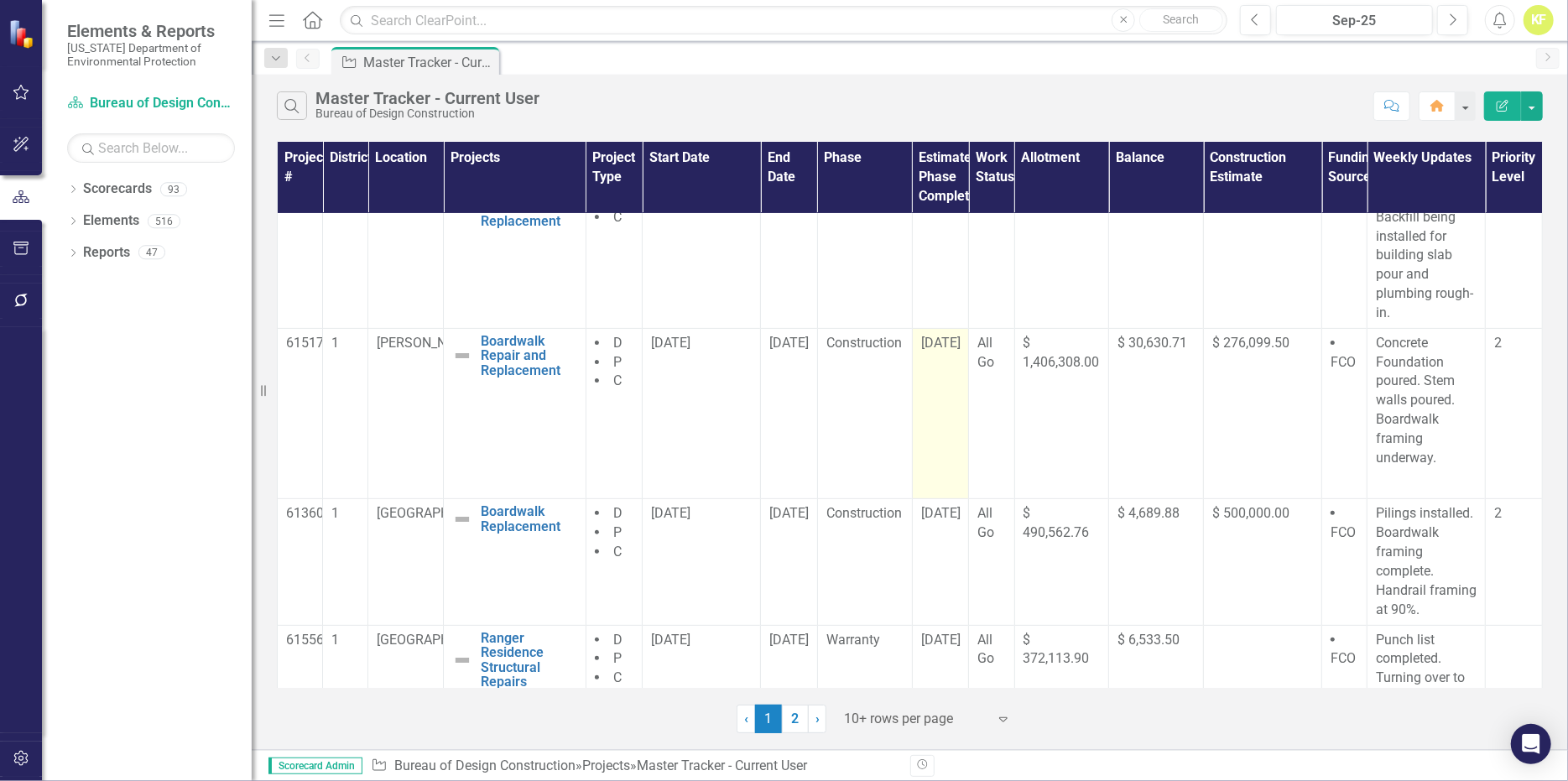
click at [935, 351] on span "[DATE]" at bounding box center [940, 343] width 39 height 16
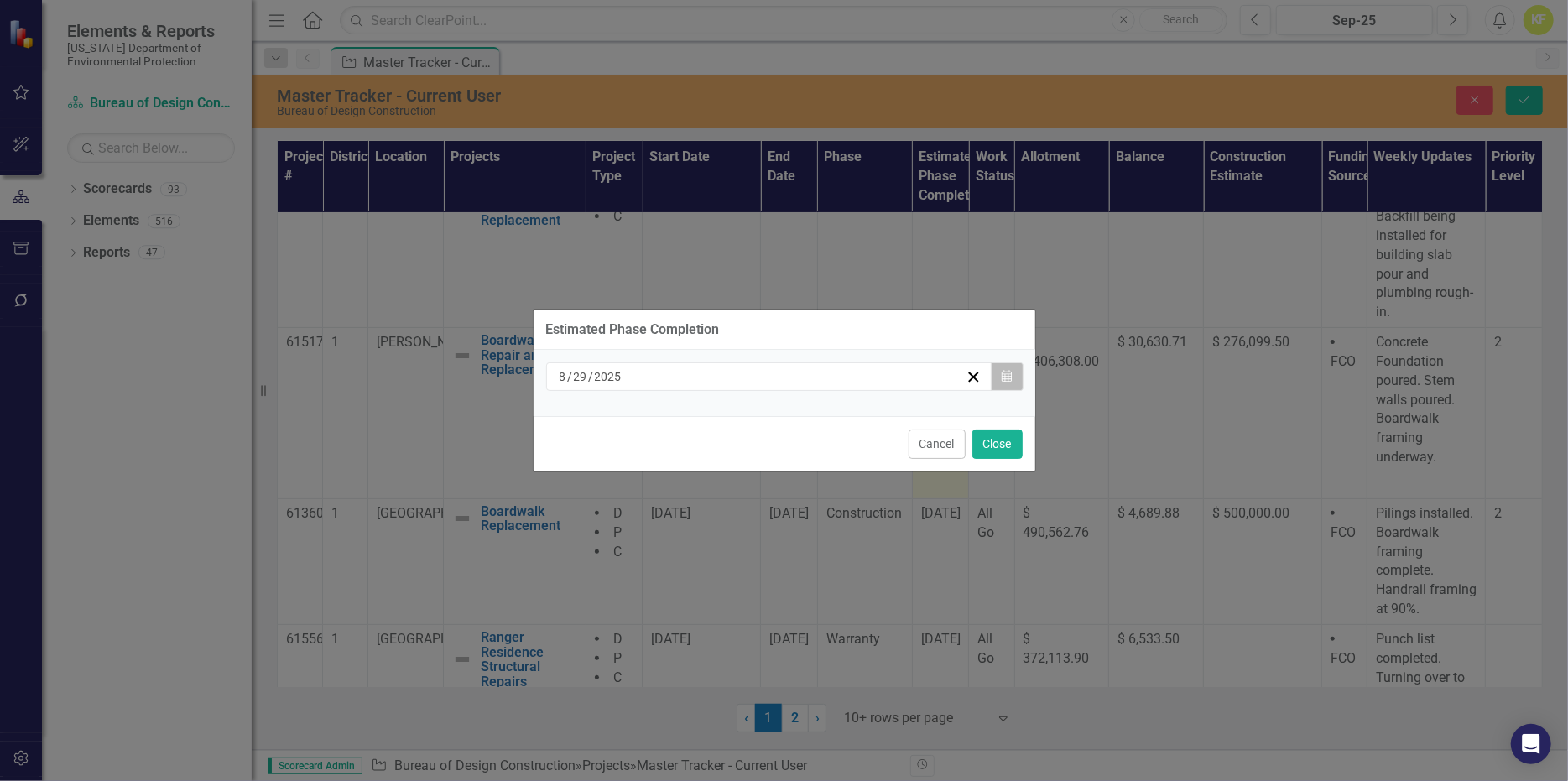
click at [1001, 373] on icon "Calendar" at bounding box center [1006, 376] width 10 height 12
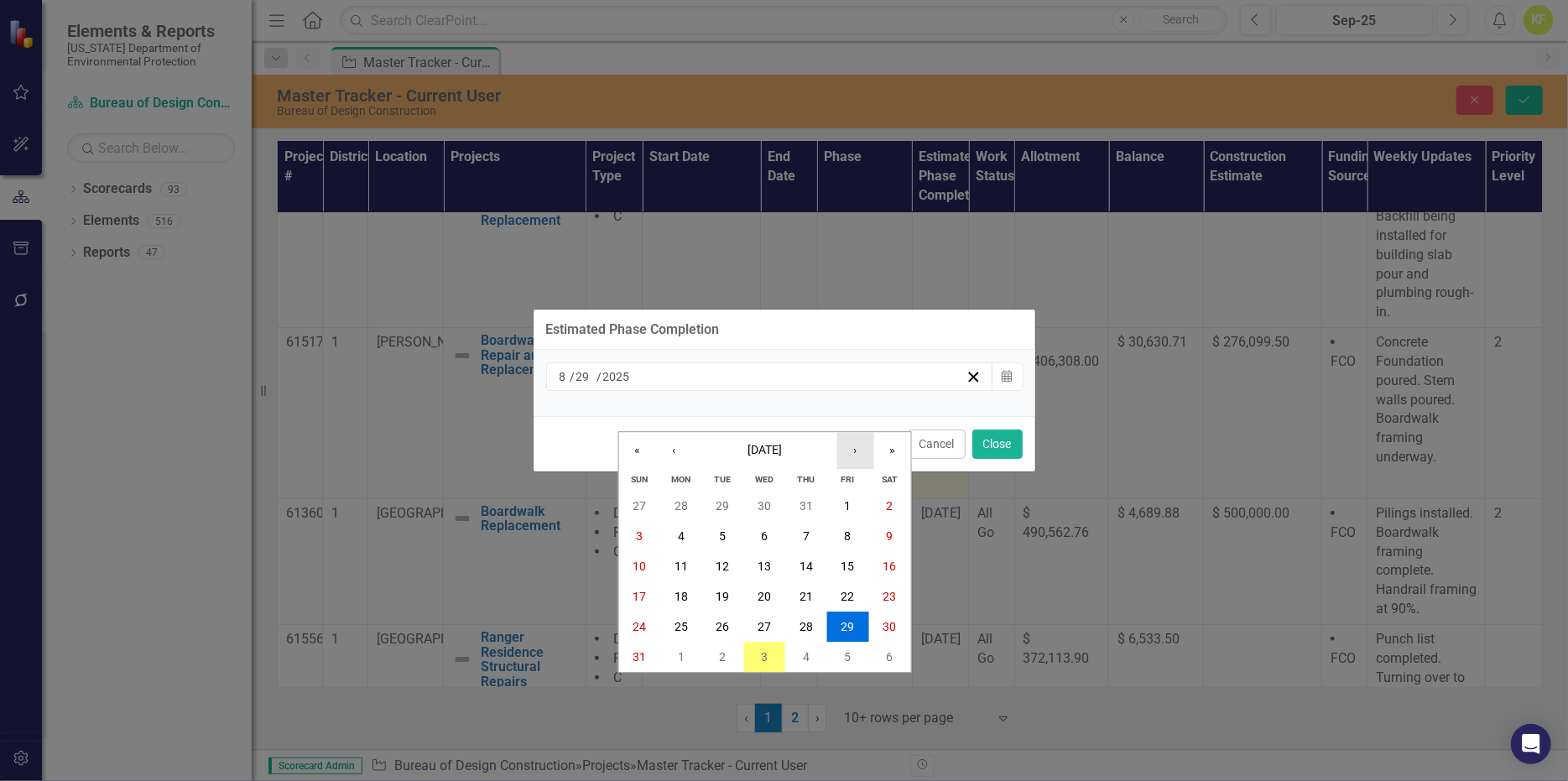
click at [856, 432] on button "›" at bounding box center [855, 450] width 37 height 37
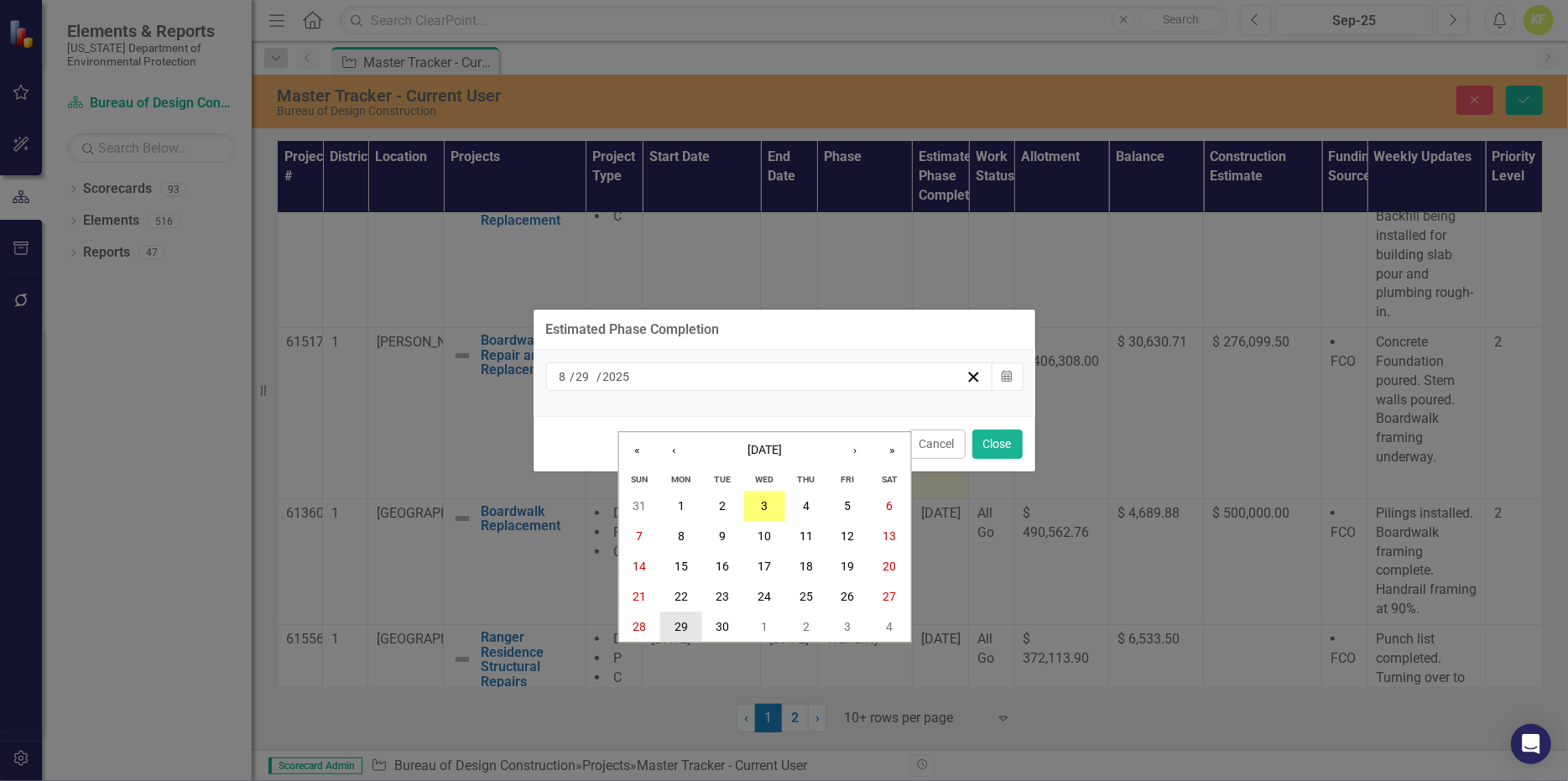
click at [685, 620] on abbr "29" at bounding box center [681, 626] width 14 height 14
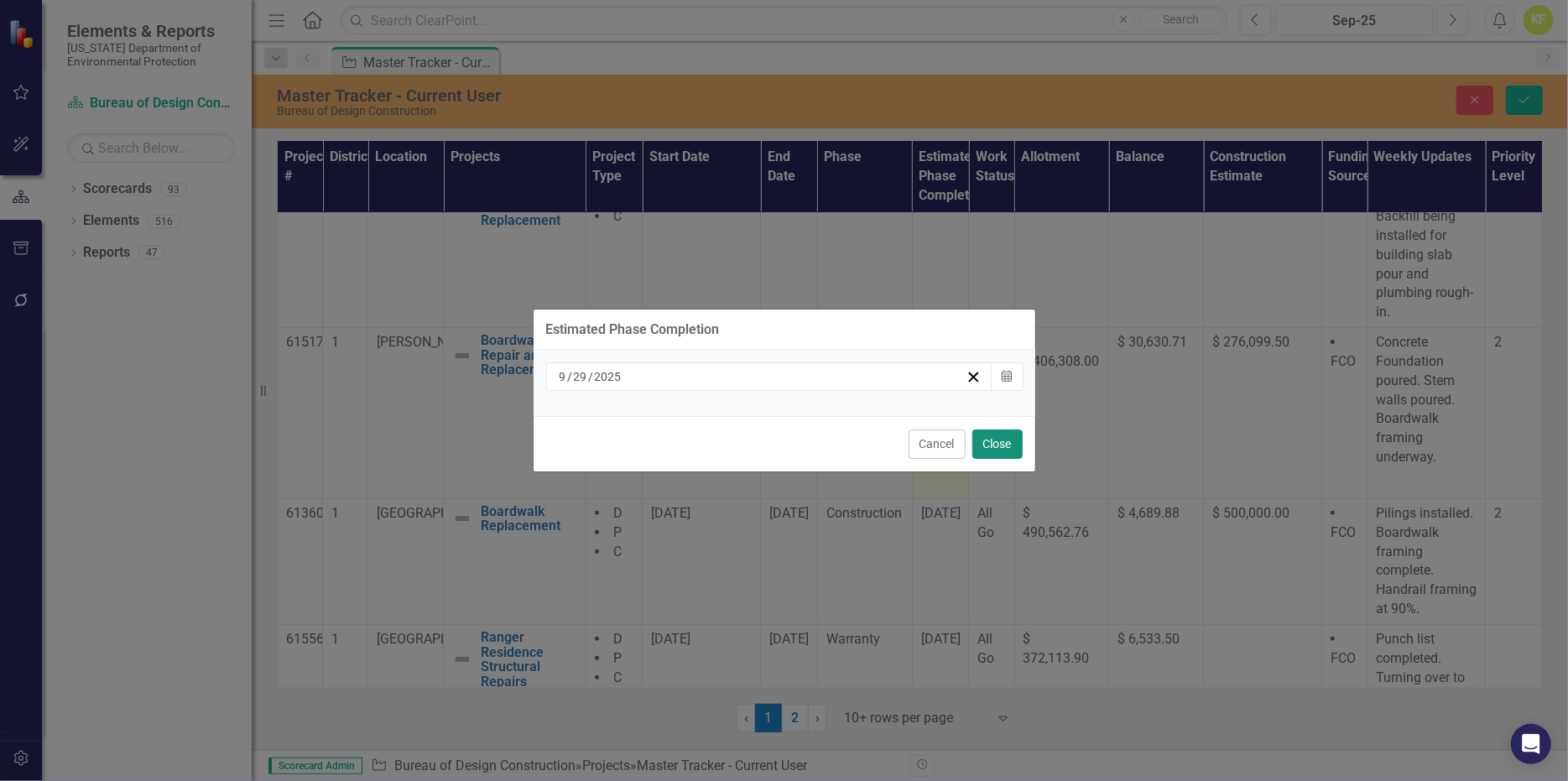
click at [996, 459] on button "Close" at bounding box center [997, 444] width 50 height 29
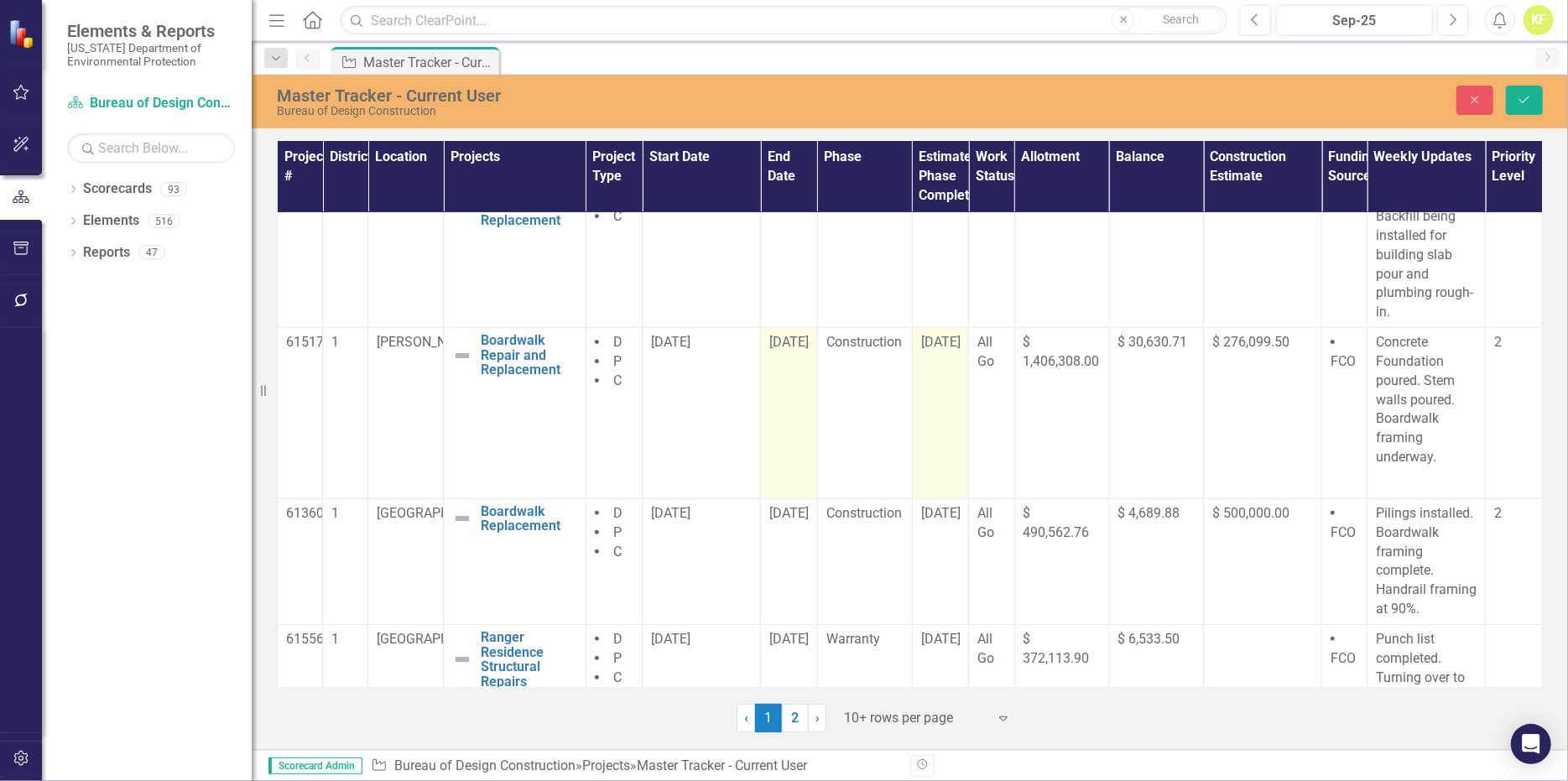
click at [784, 350] on span "[DATE]" at bounding box center [789, 342] width 39 height 16
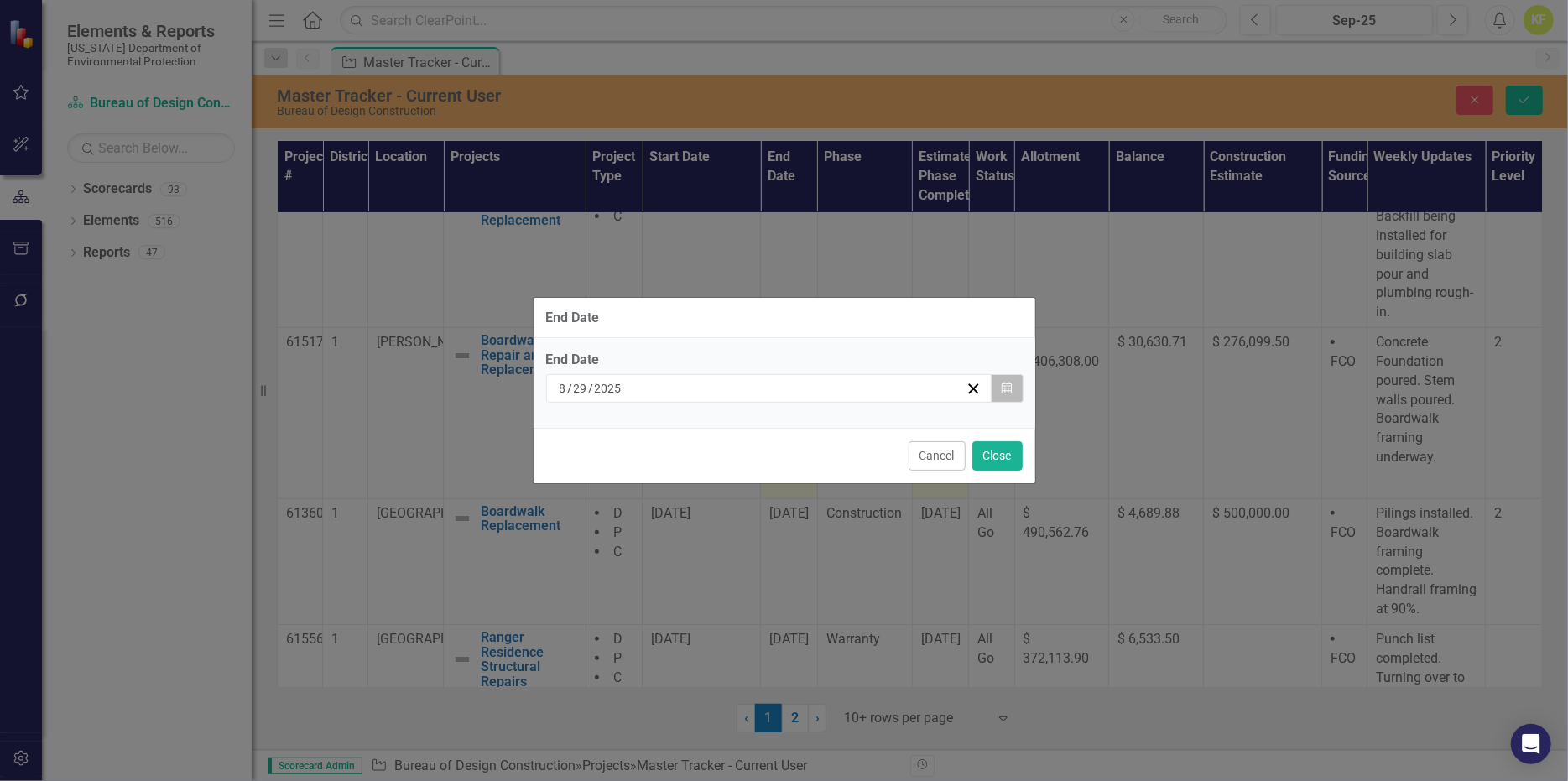
click at [1001, 384] on icon "Calendar" at bounding box center [1006, 388] width 10 height 12
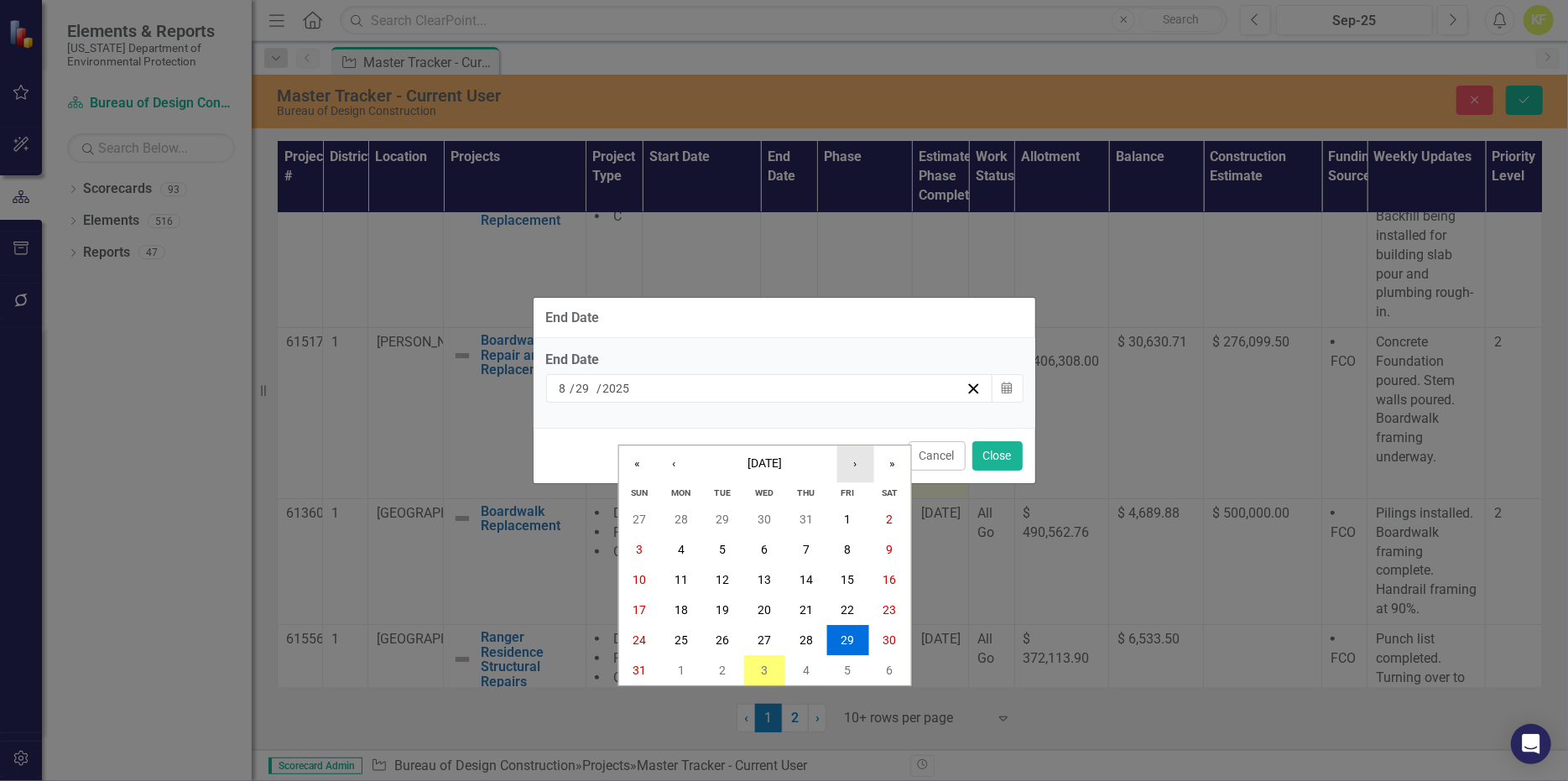
click at [858, 446] on button "›" at bounding box center [855, 464] width 37 height 37
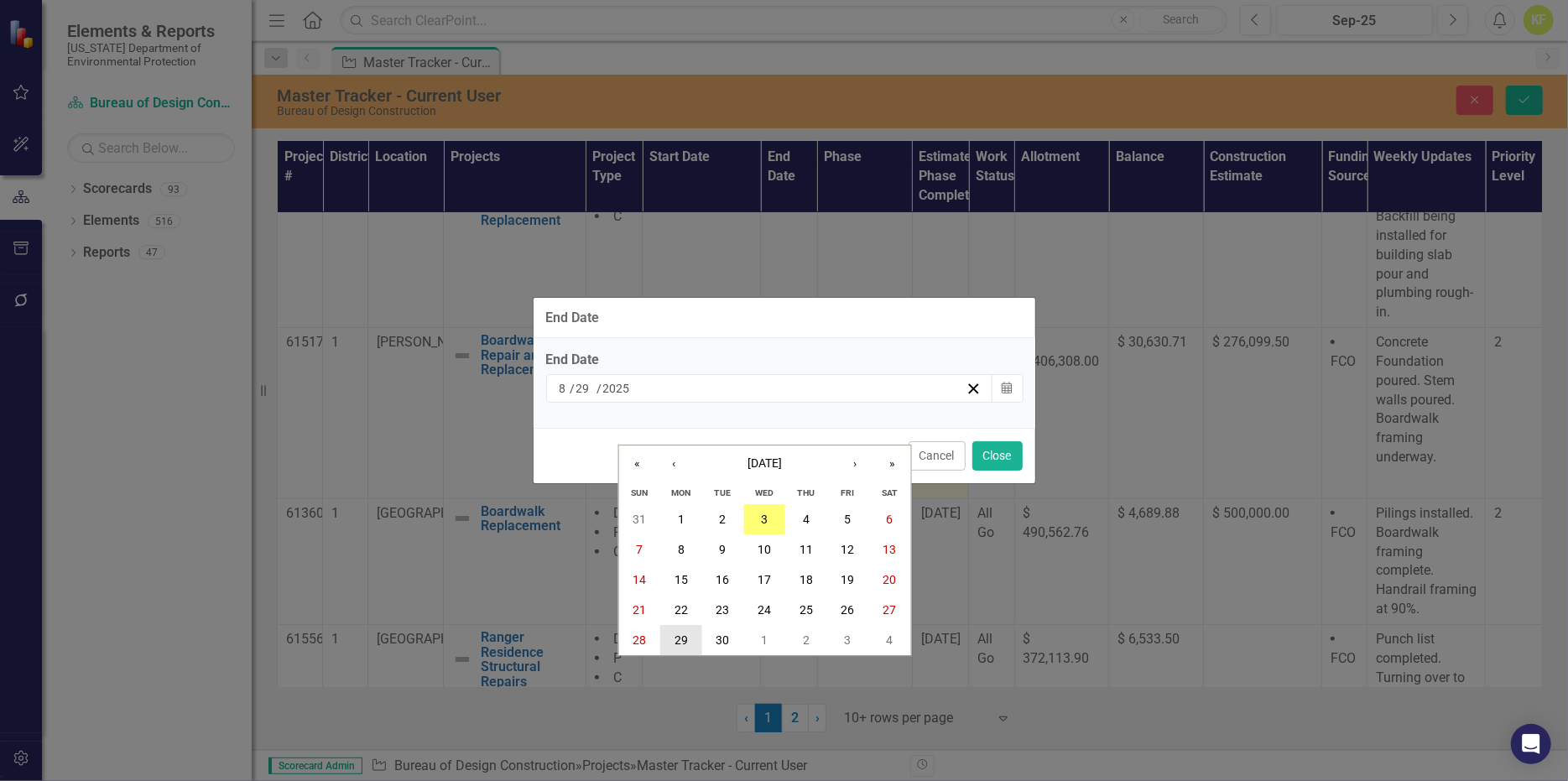
drag, startPoint x: 678, startPoint y: 638, endPoint x: 704, endPoint y: 627, distance: 28.2
click at [679, 638] on abbr "29" at bounding box center [681, 639] width 14 height 14
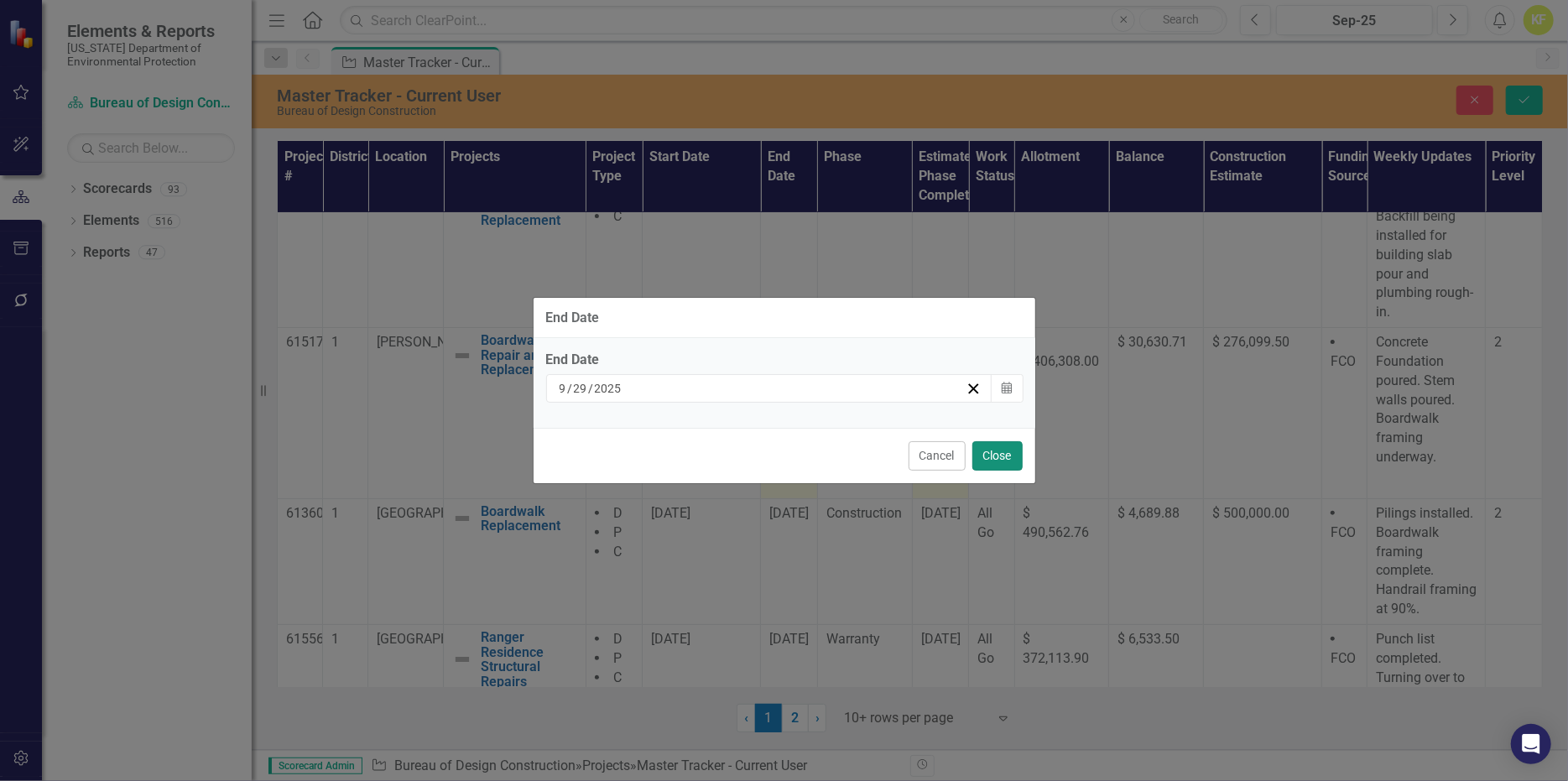
click at [982, 470] on button "Close" at bounding box center [997, 456] width 50 height 29
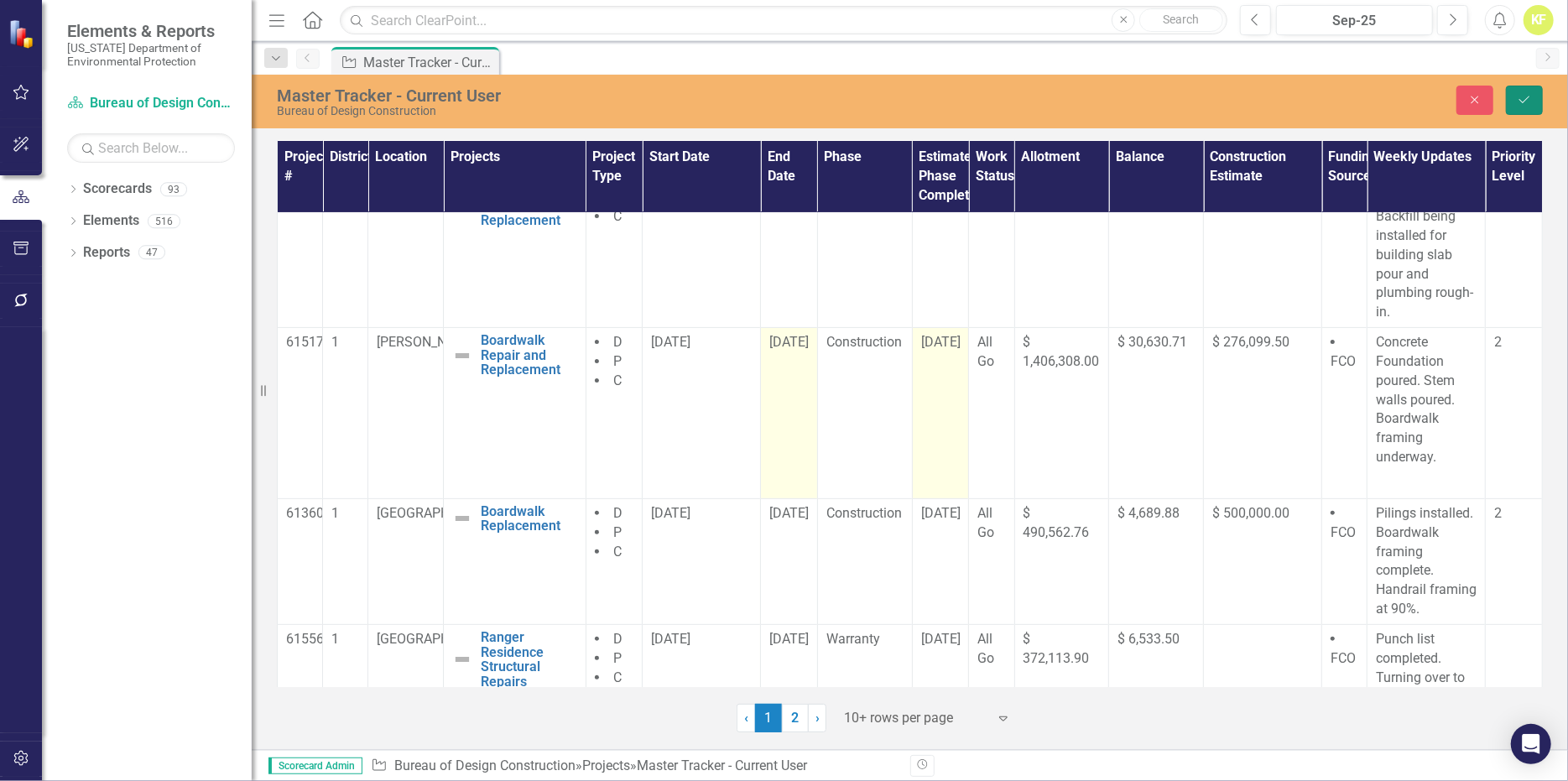
click at [1528, 105] on icon "Save" at bounding box center [1524, 99] width 15 height 12
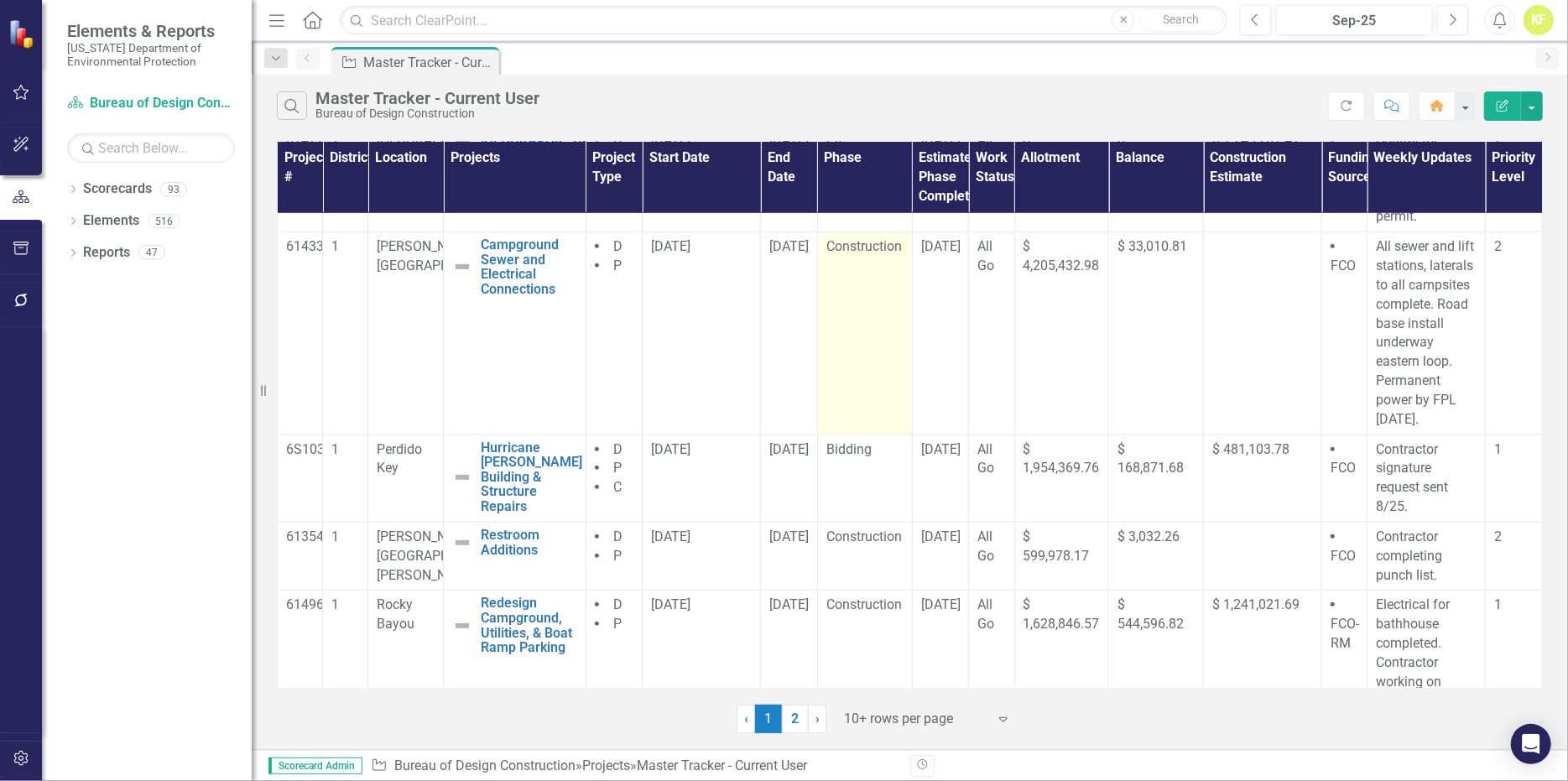
scroll to position [866, 0]
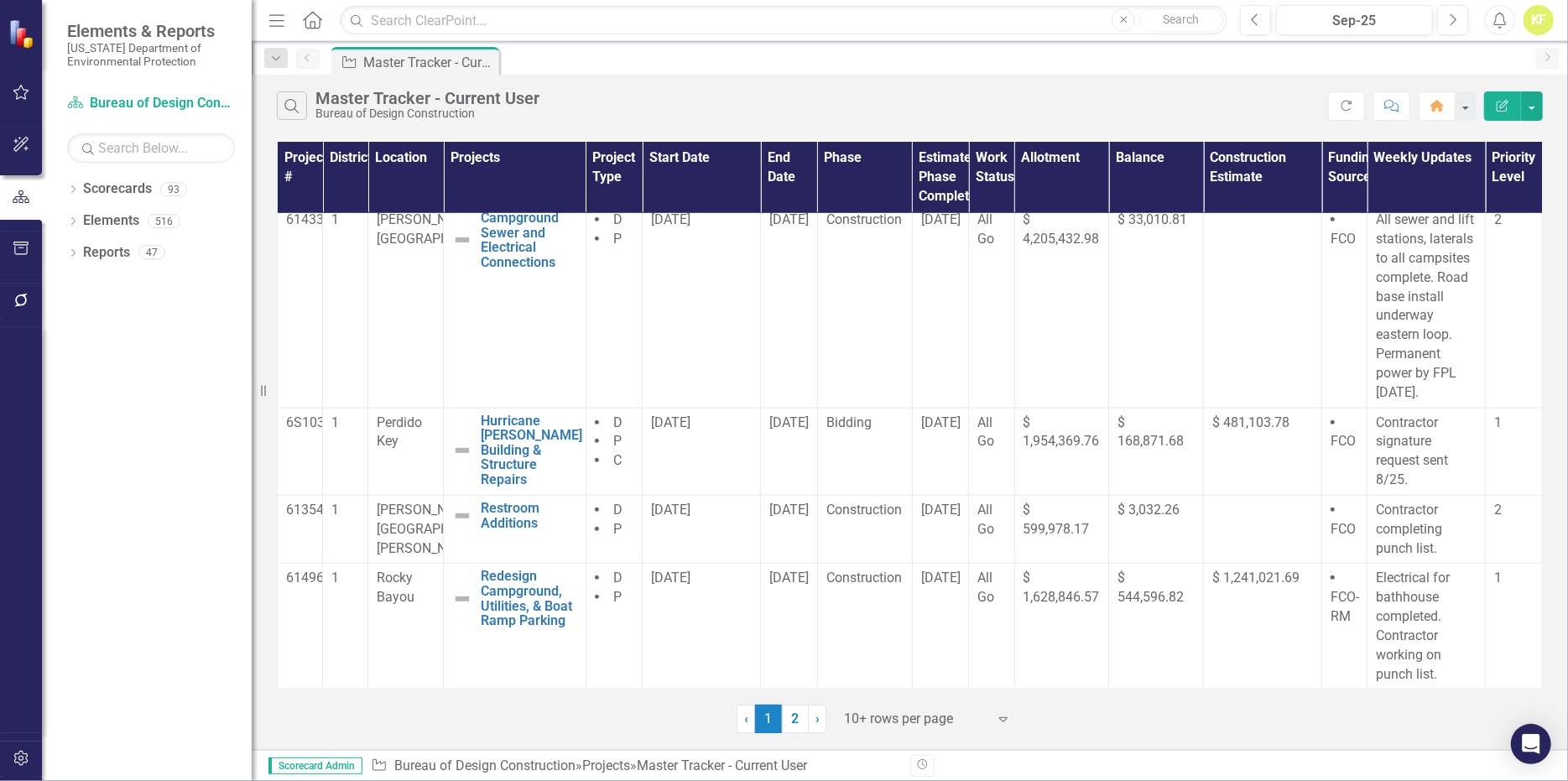
drag, startPoint x: 800, startPoint y: 731, endPoint x: 845, endPoint y: 698, distance: 55.8
click at [800, 731] on link "2" at bounding box center [796, 718] width 27 height 28
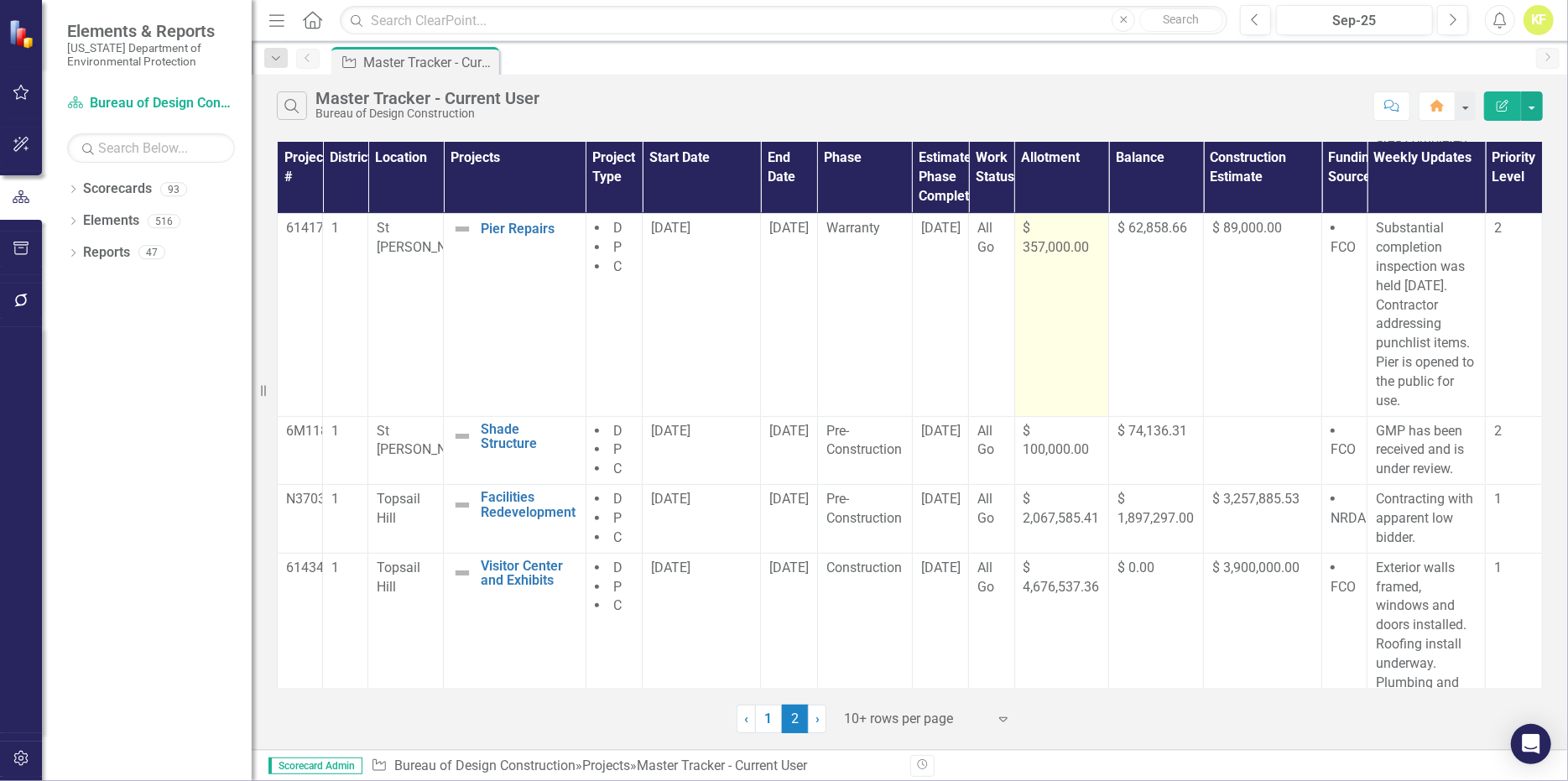
scroll to position [335, 0]
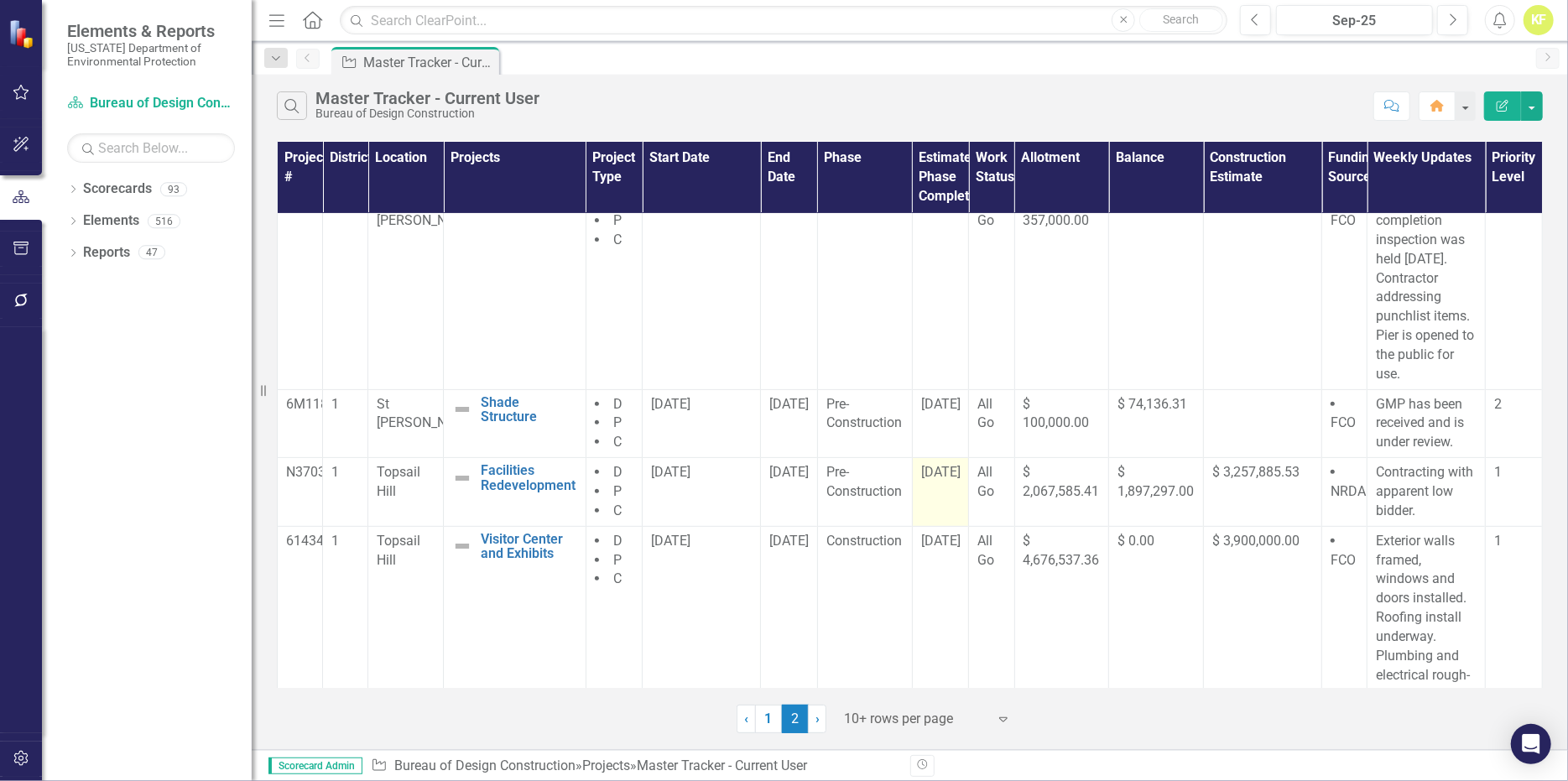
click at [938, 480] on span "[DATE]" at bounding box center [940, 472] width 39 height 16
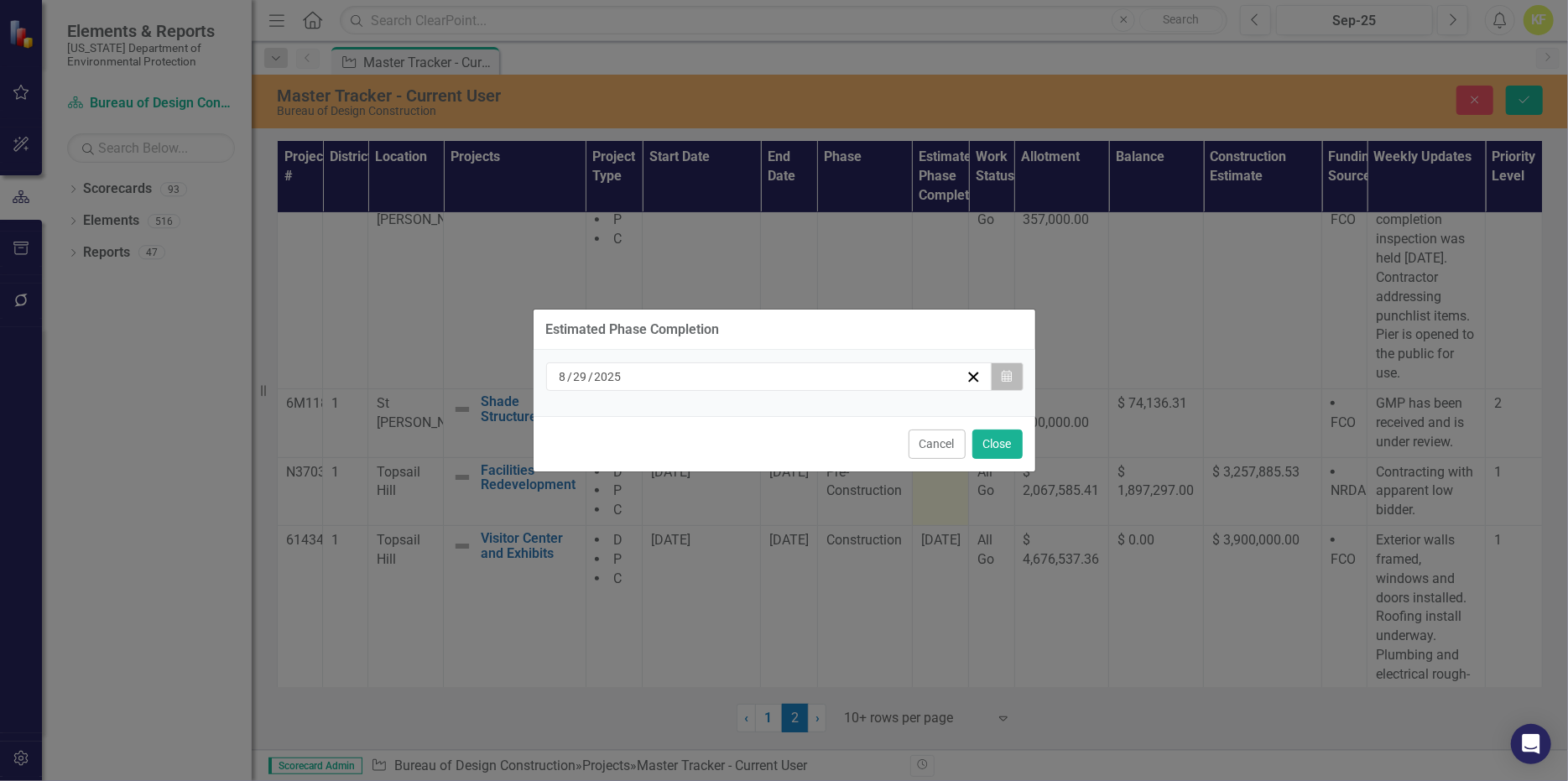
click at [1001, 370] on icon "button" at bounding box center [1006, 375] width 10 height 12
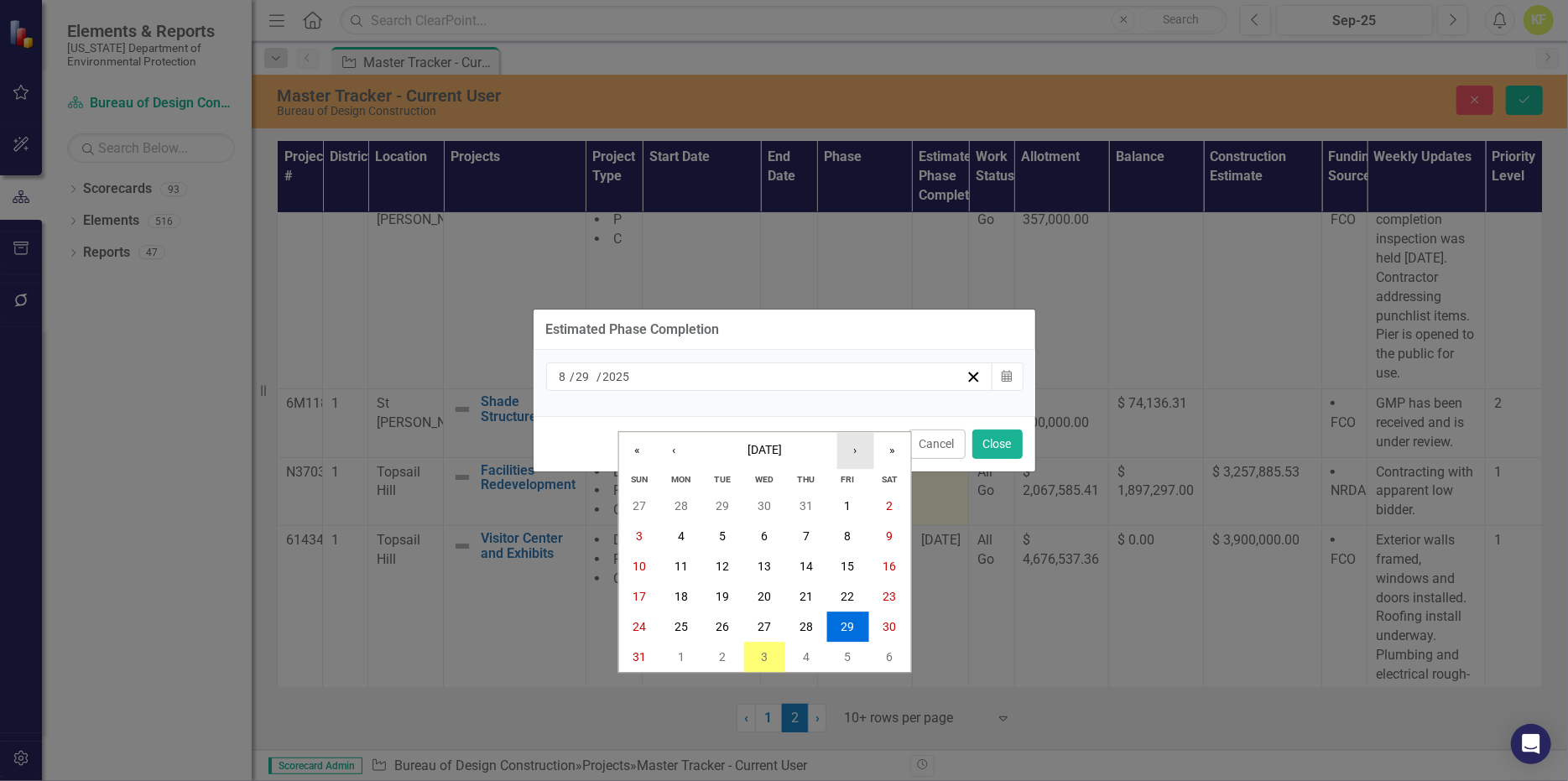
click at [857, 432] on button "›" at bounding box center [855, 450] width 37 height 37
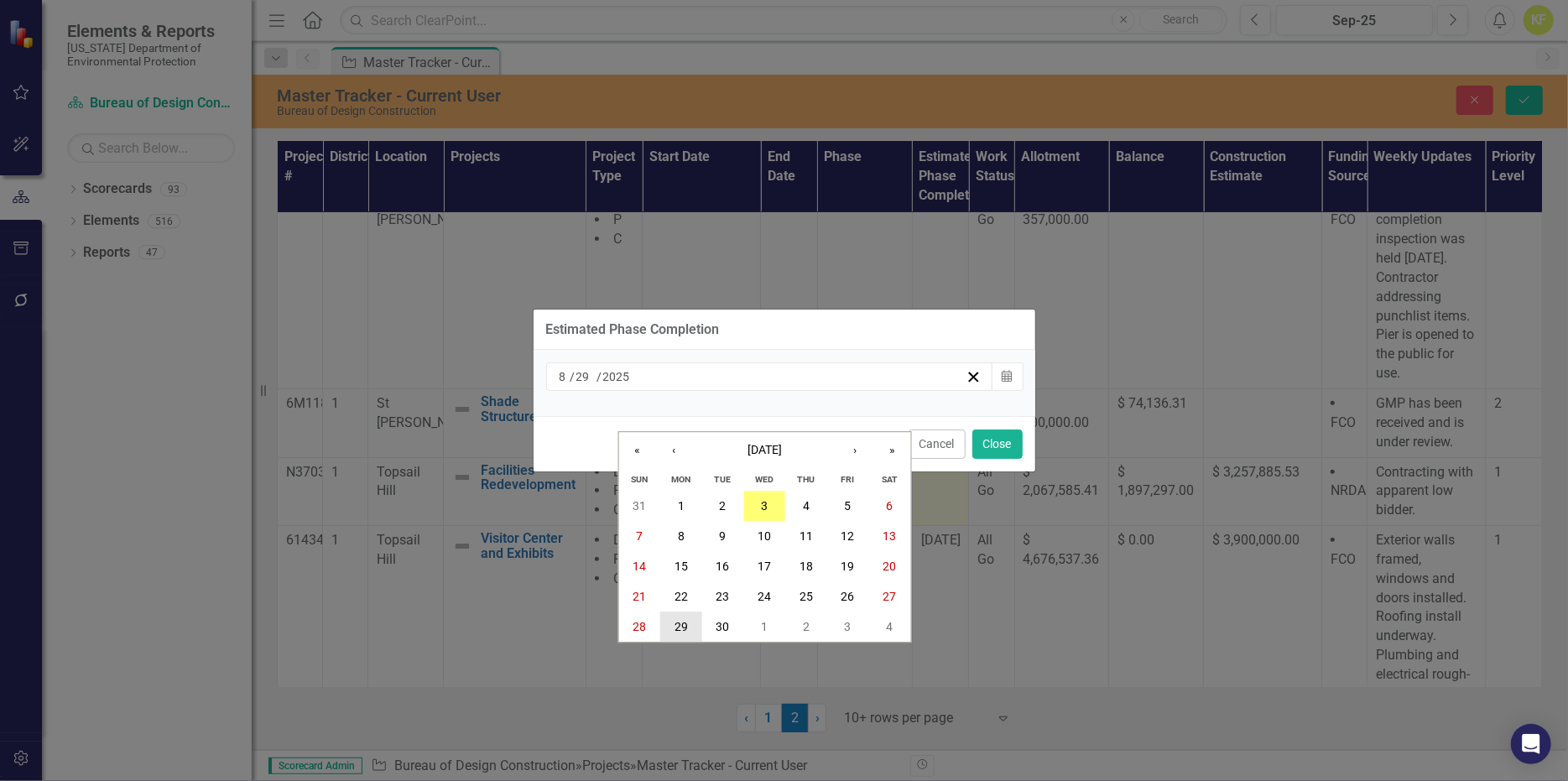
drag, startPoint x: 685, startPoint y: 620, endPoint x: 824, endPoint y: 588, distance: 142.6
click at [685, 620] on abbr "29" at bounding box center [681, 626] width 14 height 14
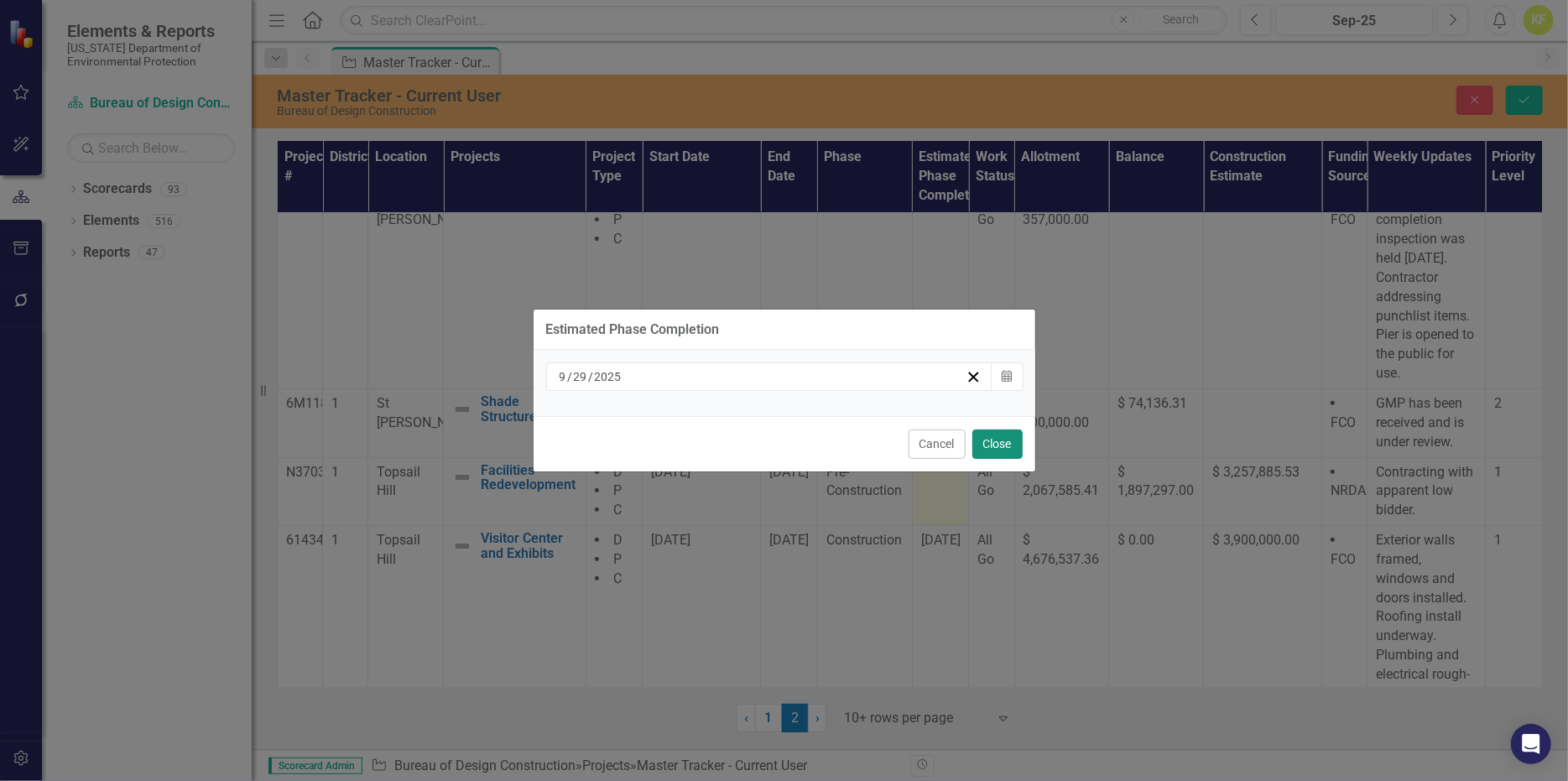
click at [977, 459] on button "Close" at bounding box center [997, 444] width 50 height 29
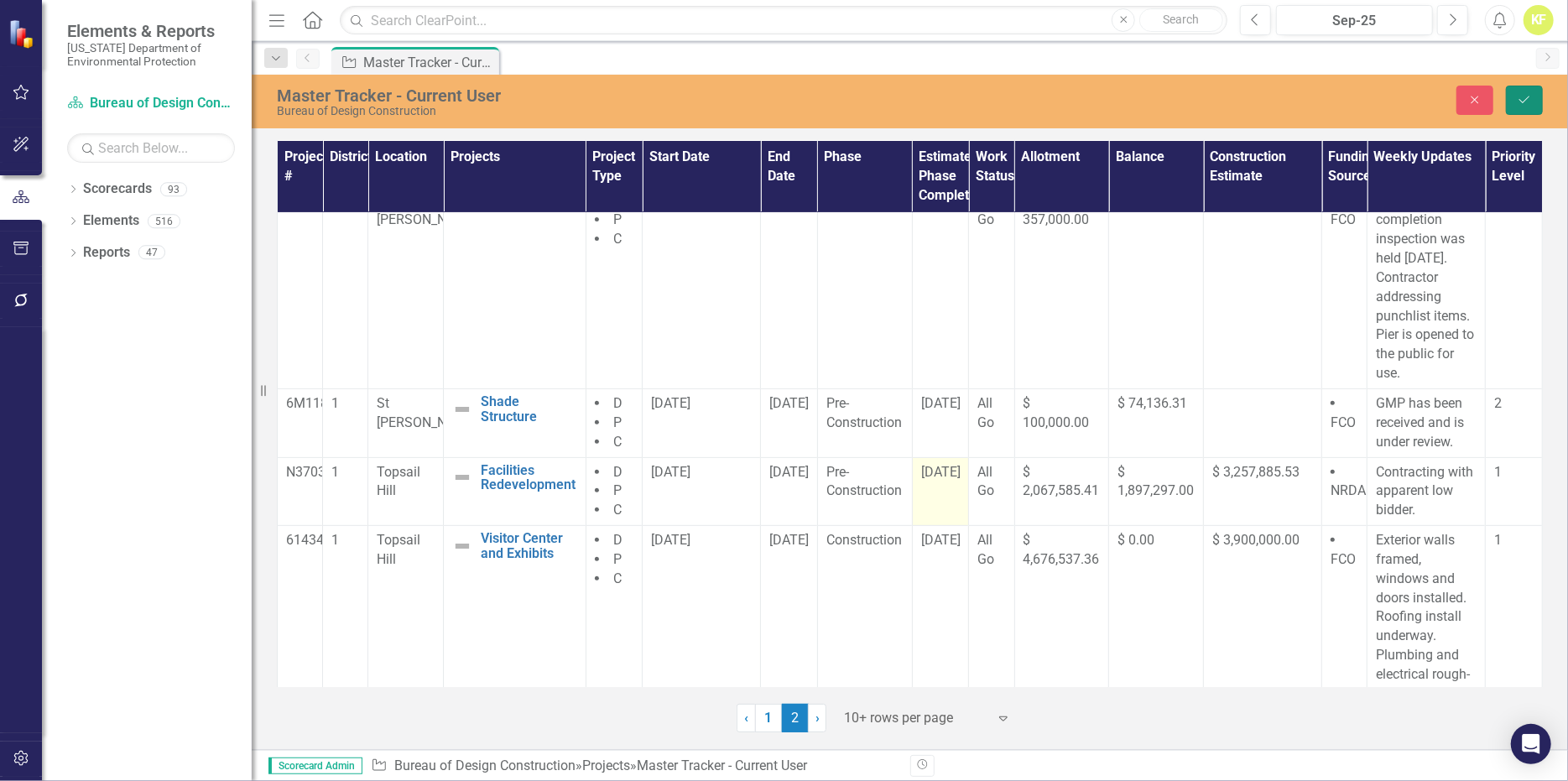
click at [1517, 105] on icon "Save" at bounding box center [1524, 99] width 15 height 12
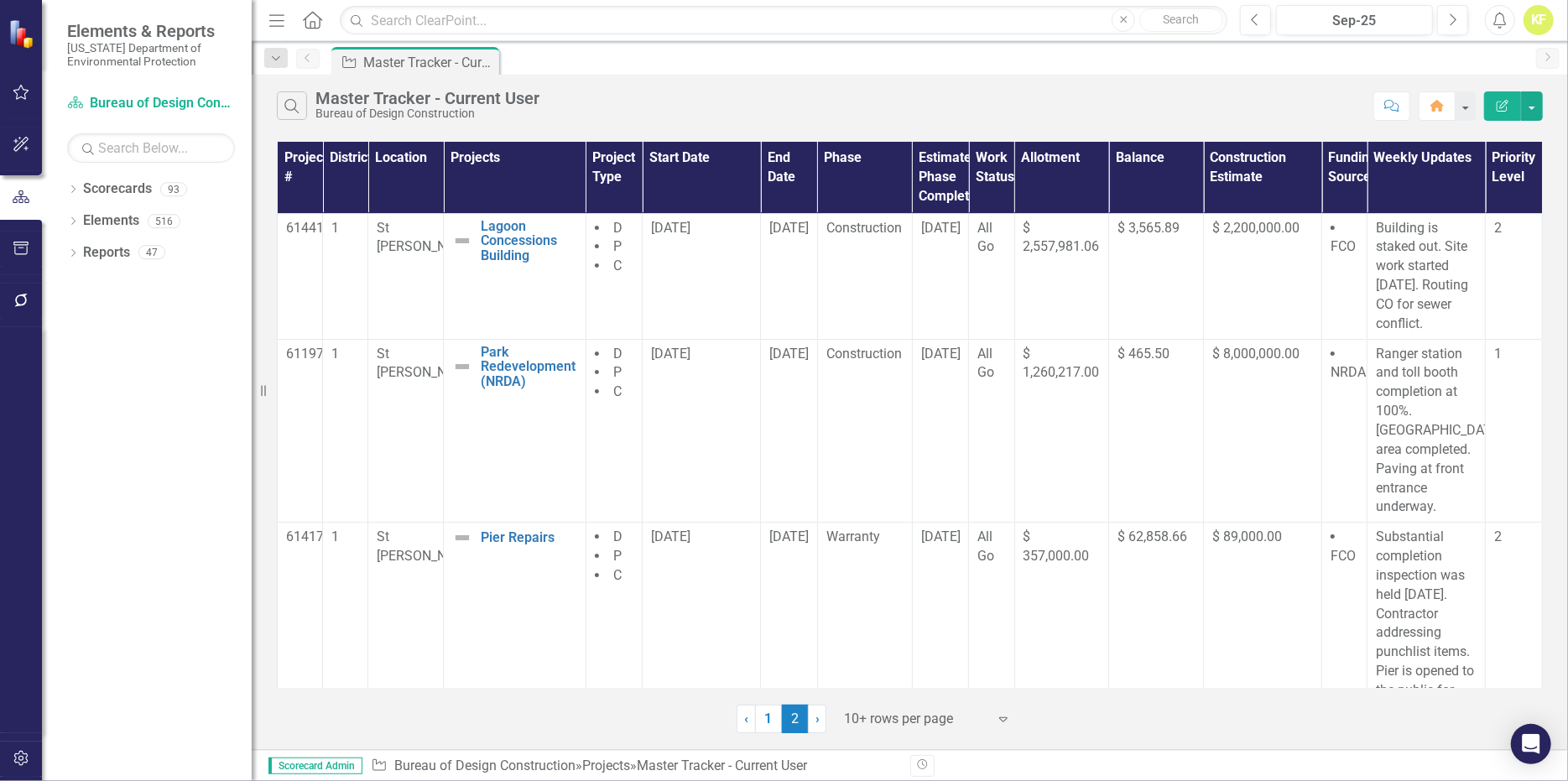
scroll to position [356, 0]
